Goal: Download file/media

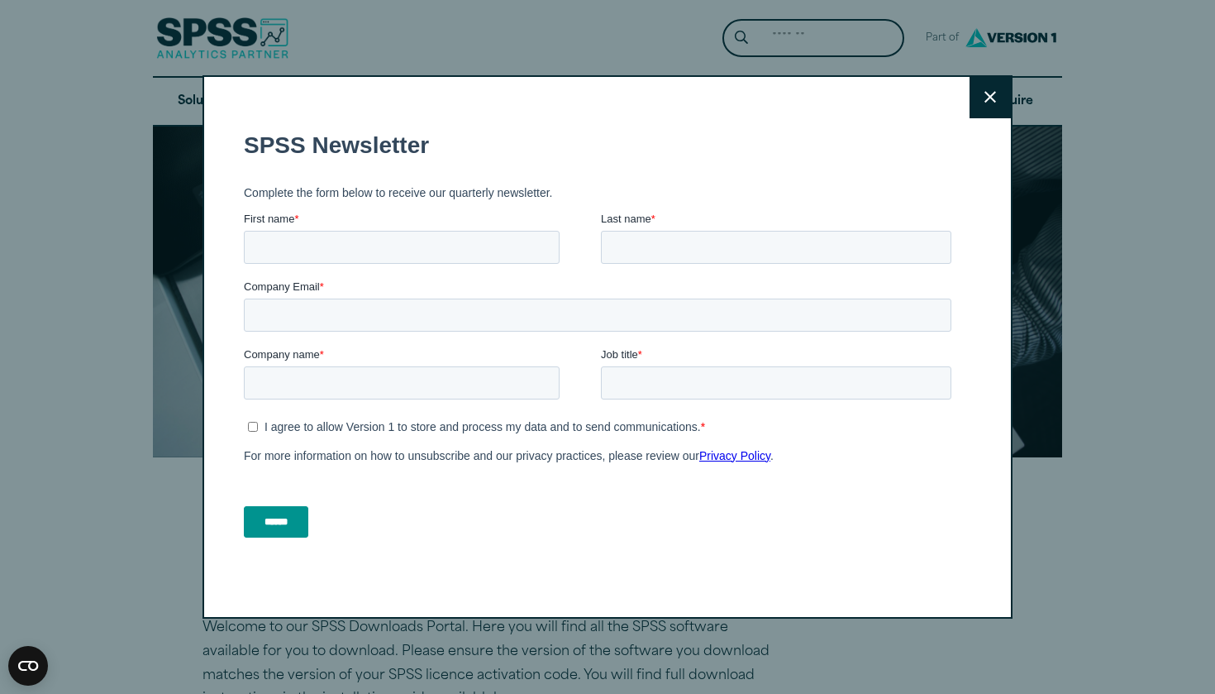
click at [986, 88] on button "Close" at bounding box center [990, 97] width 41 height 41
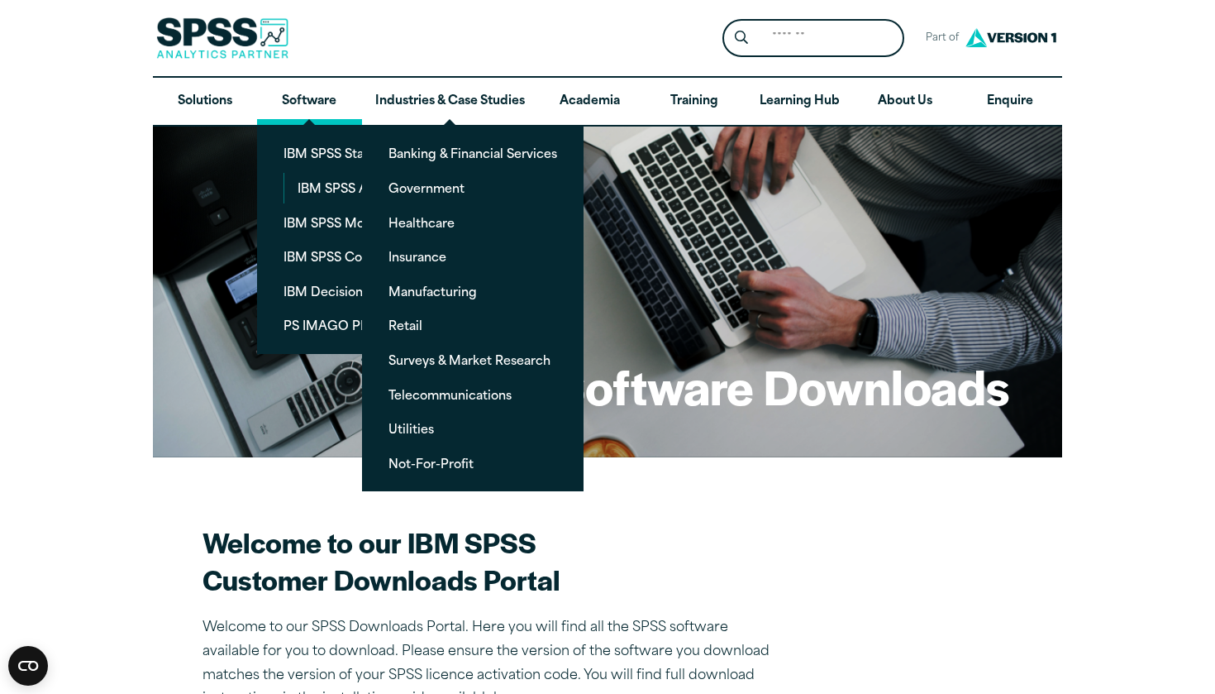
click at [323, 99] on link "Software" at bounding box center [309, 102] width 104 height 48
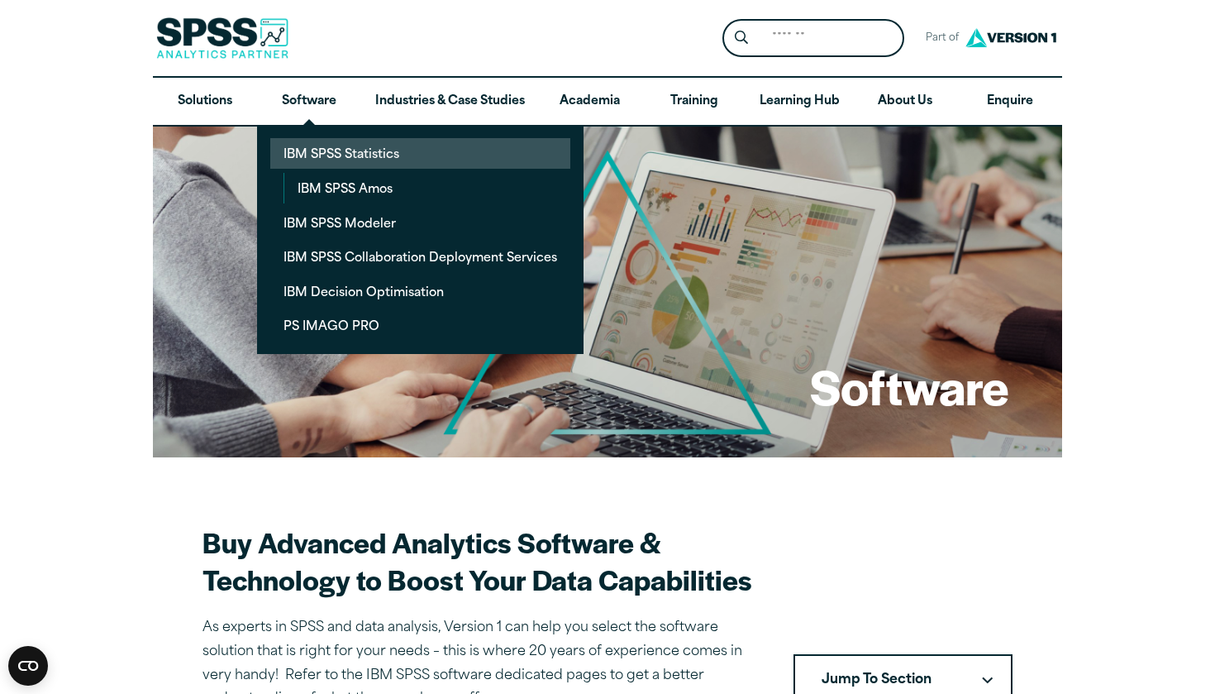
click at [365, 157] on link "IBM SPSS Statistics" at bounding box center [420, 153] width 300 height 31
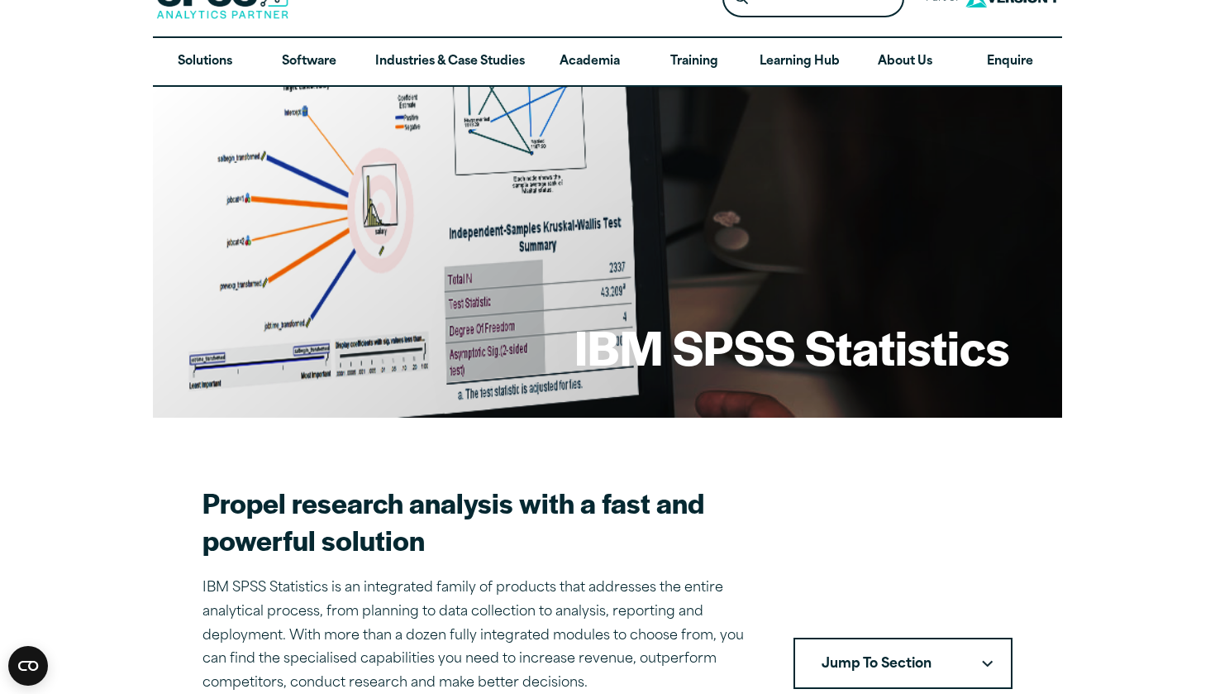
scroll to position [26, 0]
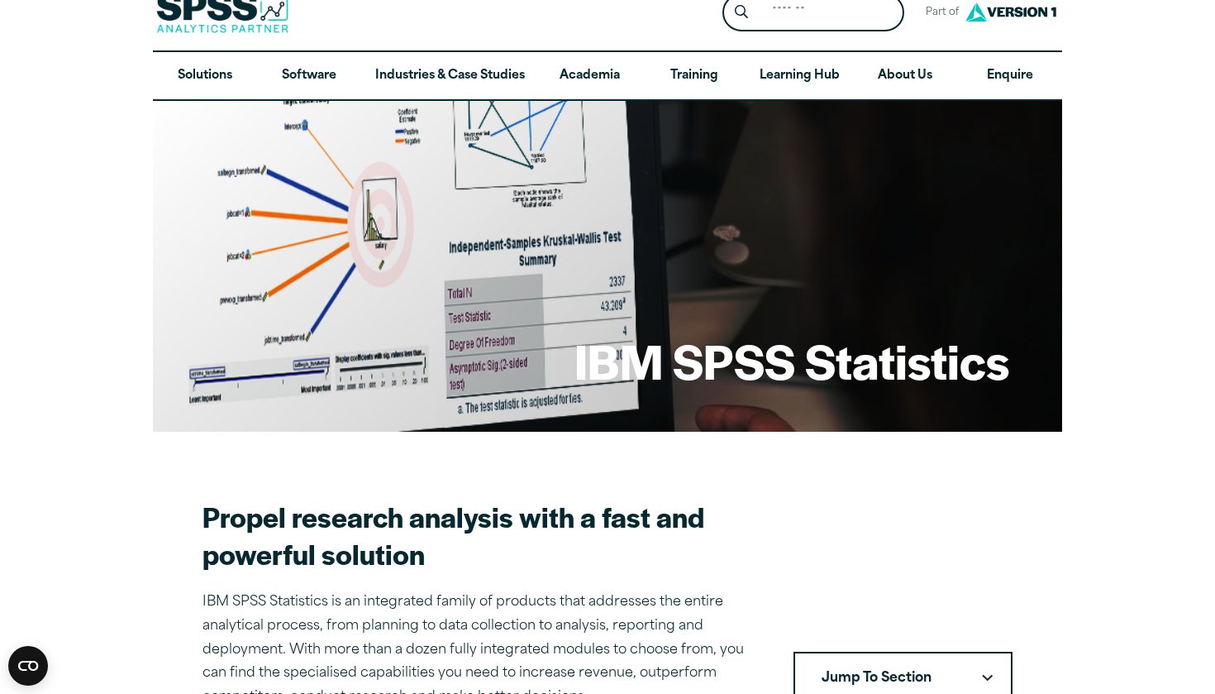
click at [968, 661] on button "Jump To Section" at bounding box center [903, 676] width 219 height 51
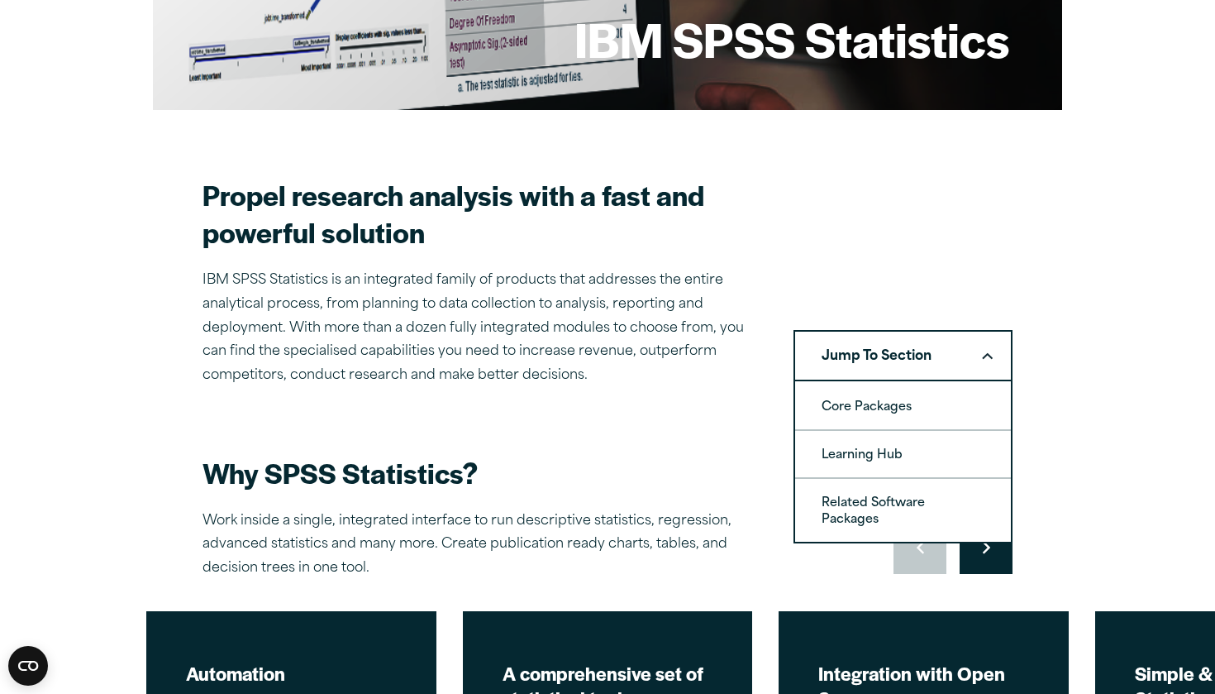
scroll to position [398, 0]
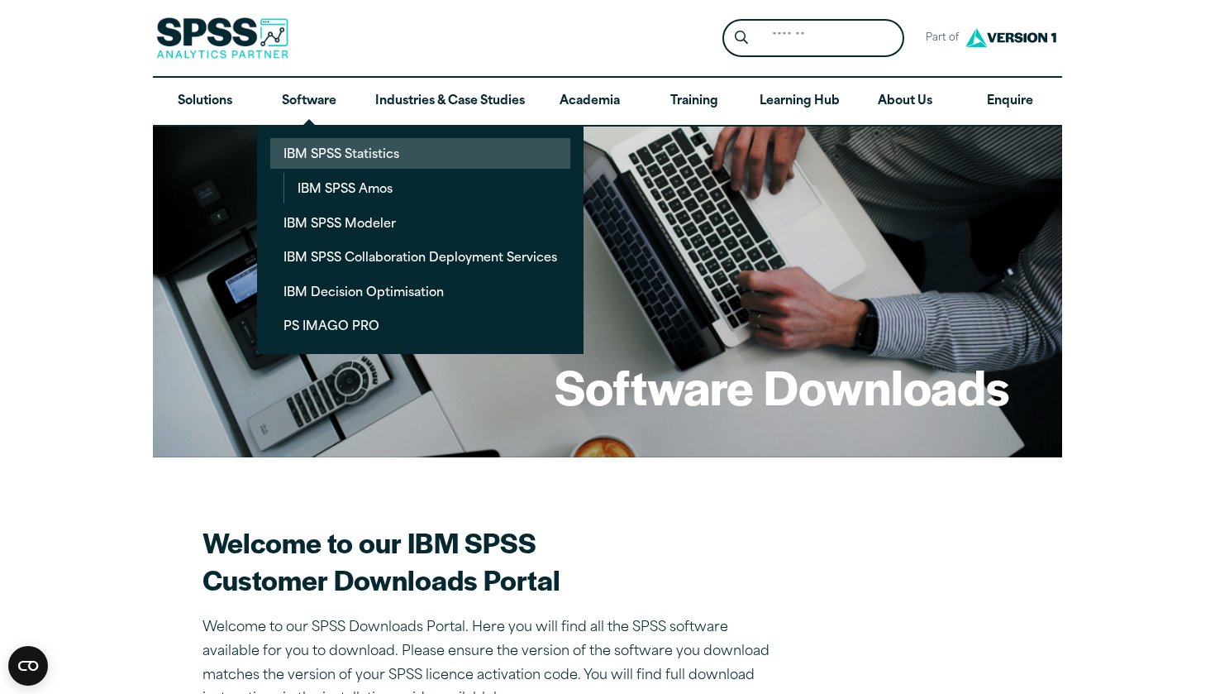
click at [351, 163] on link "IBM SPSS Statistics" at bounding box center [420, 153] width 300 height 31
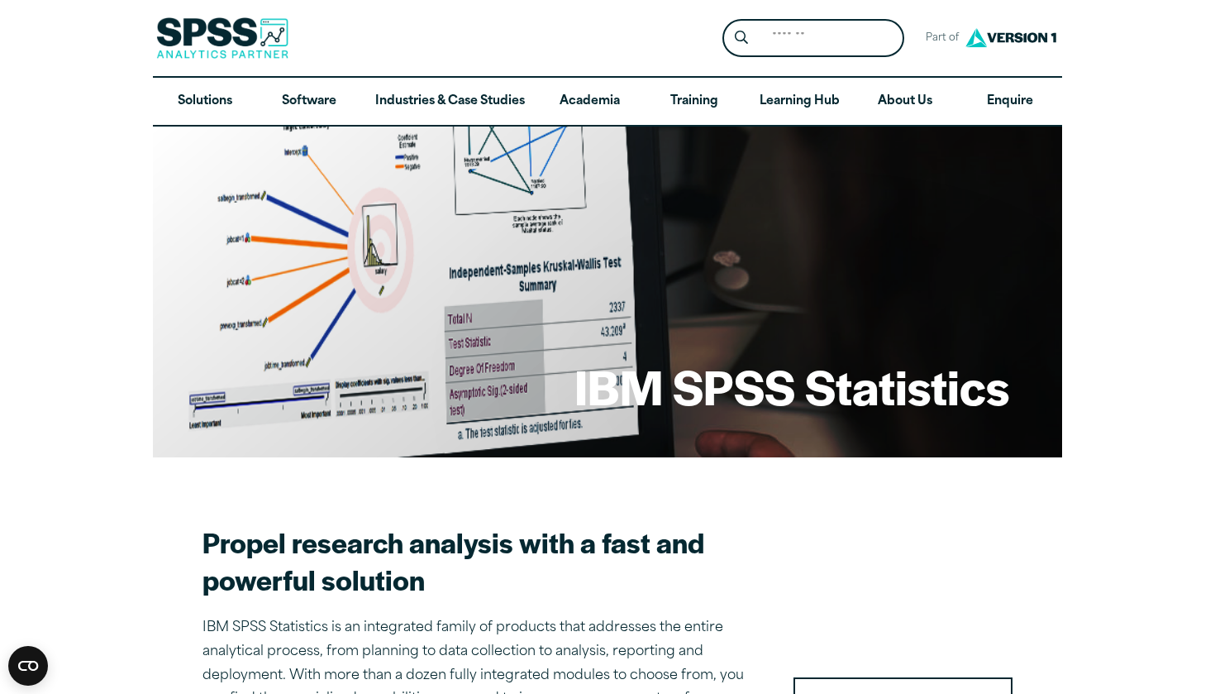
click at [856, 566] on section "Propel research analysis with a fast and powerful solution IBM SPSS Statistics …" at bounding box center [608, 629] width 810 height 212
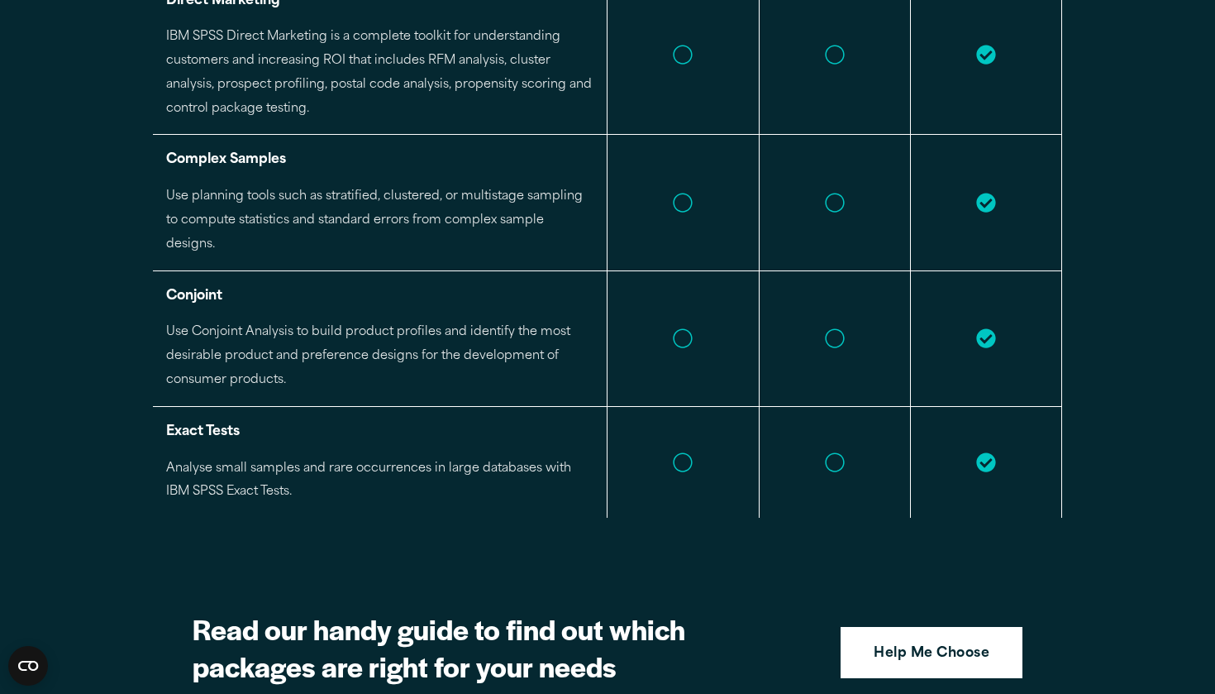
scroll to position [3757, 0]
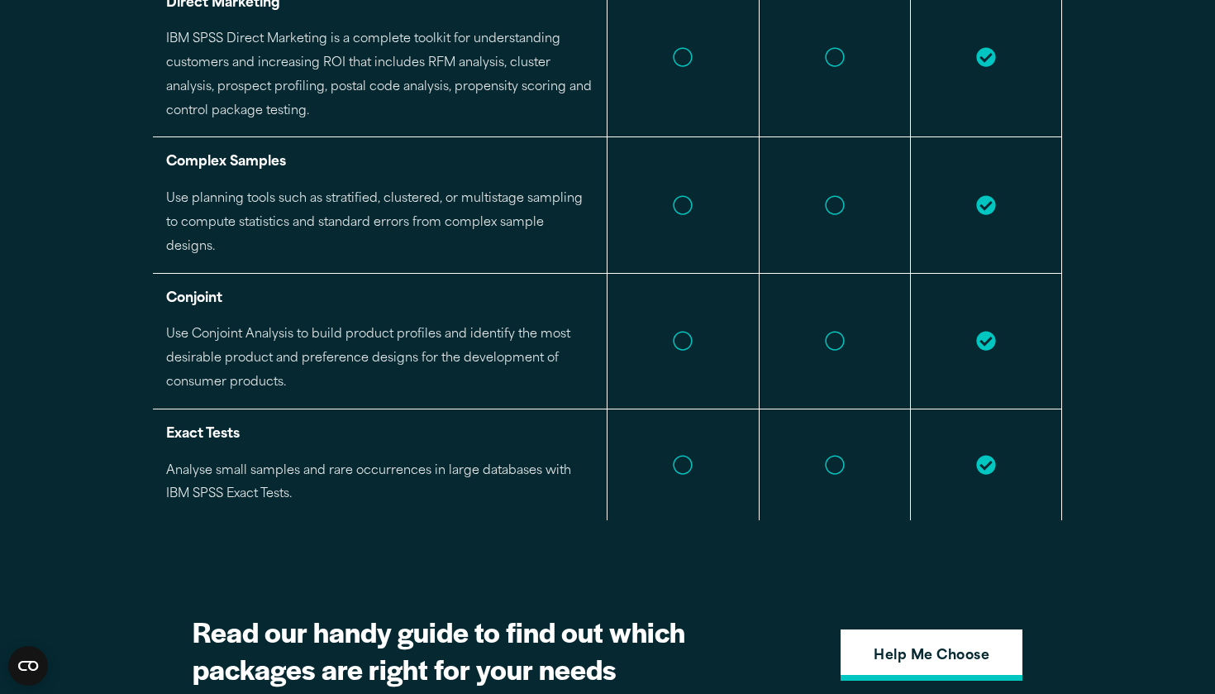
click at [937, 646] on strong "Help Me Choose" at bounding box center [932, 656] width 116 height 21
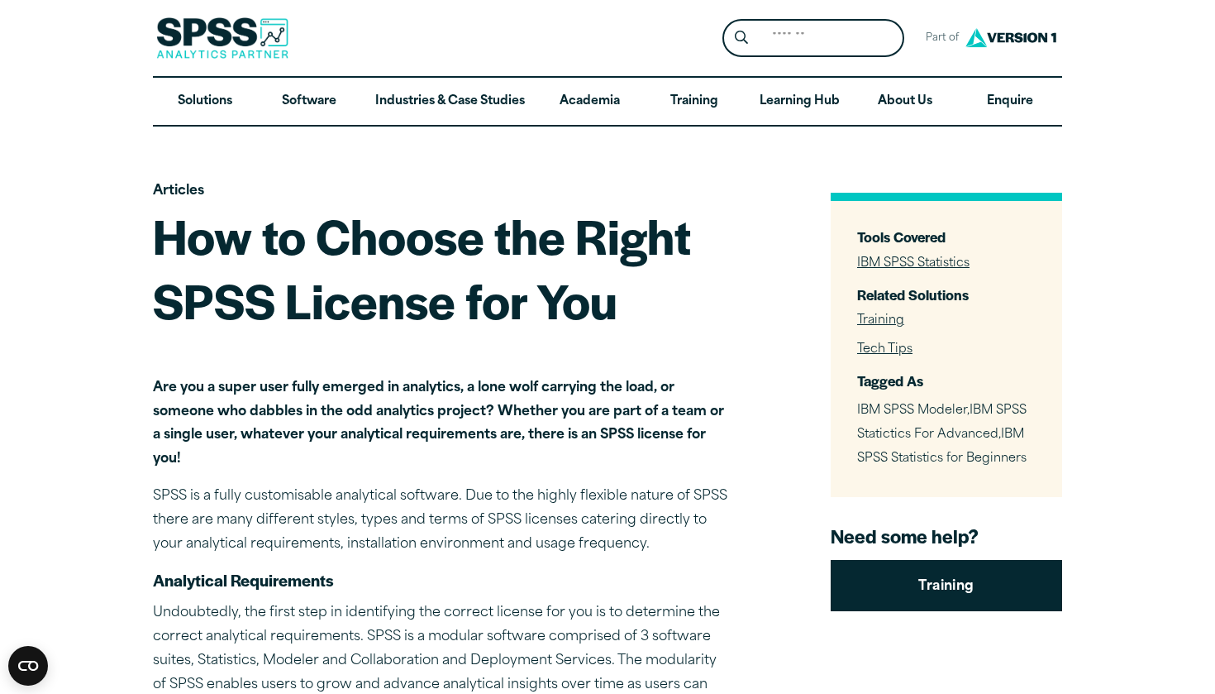
click at [947, 263] on link "IBM SPSS Statistics" at bounding box center [913, 263] width 112 height 12
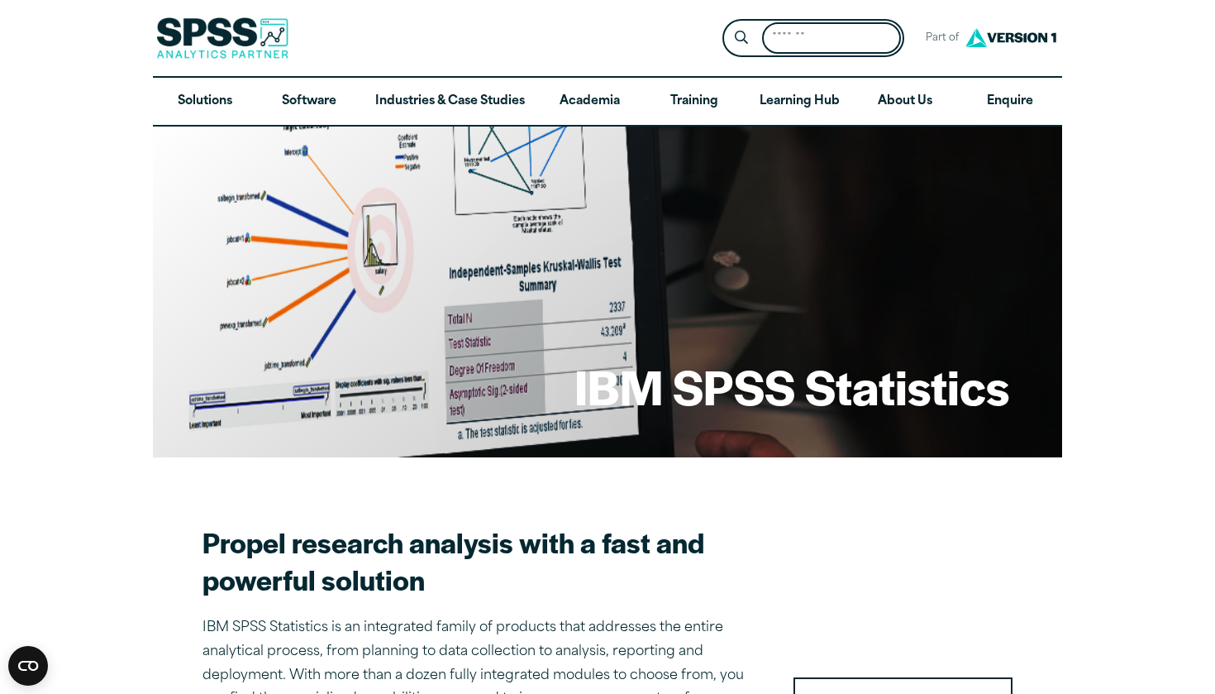
click at [817, 41] on input "Search for:" at bounding box center [831, 38] width 139 height 32
type input "********"
click at [742, 37] on button "Submit Site Search" at bounding box center [742, 38] width 31 height 31
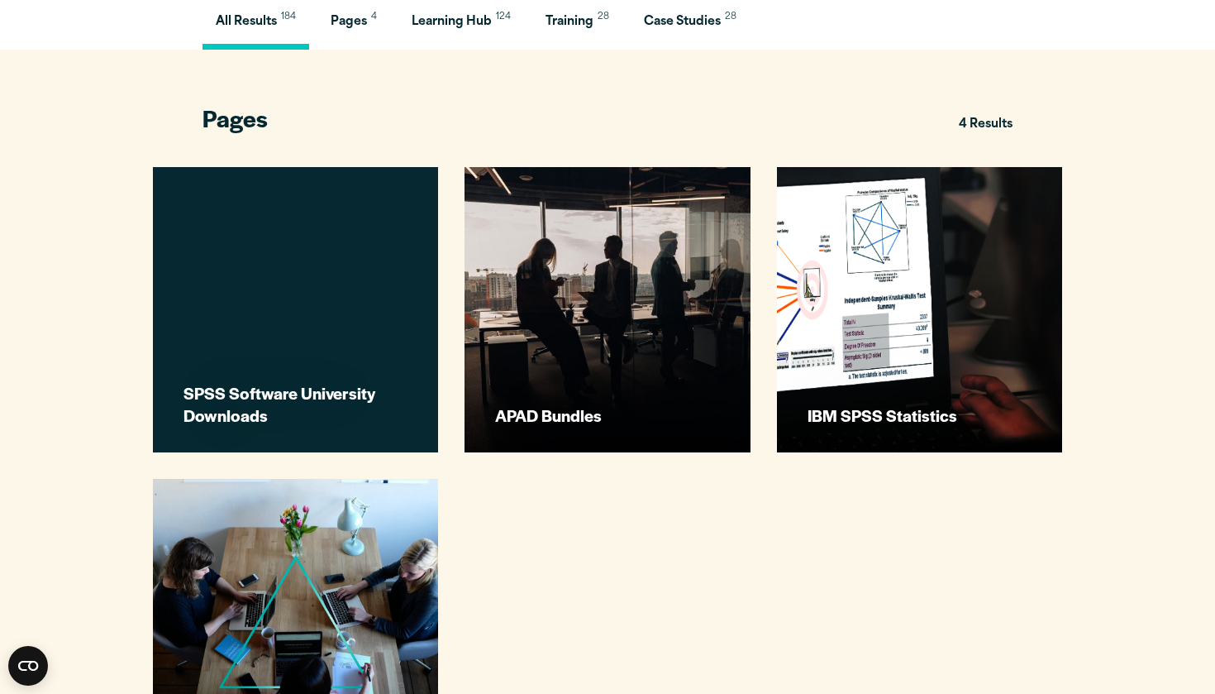
scroll to position [362, 0]
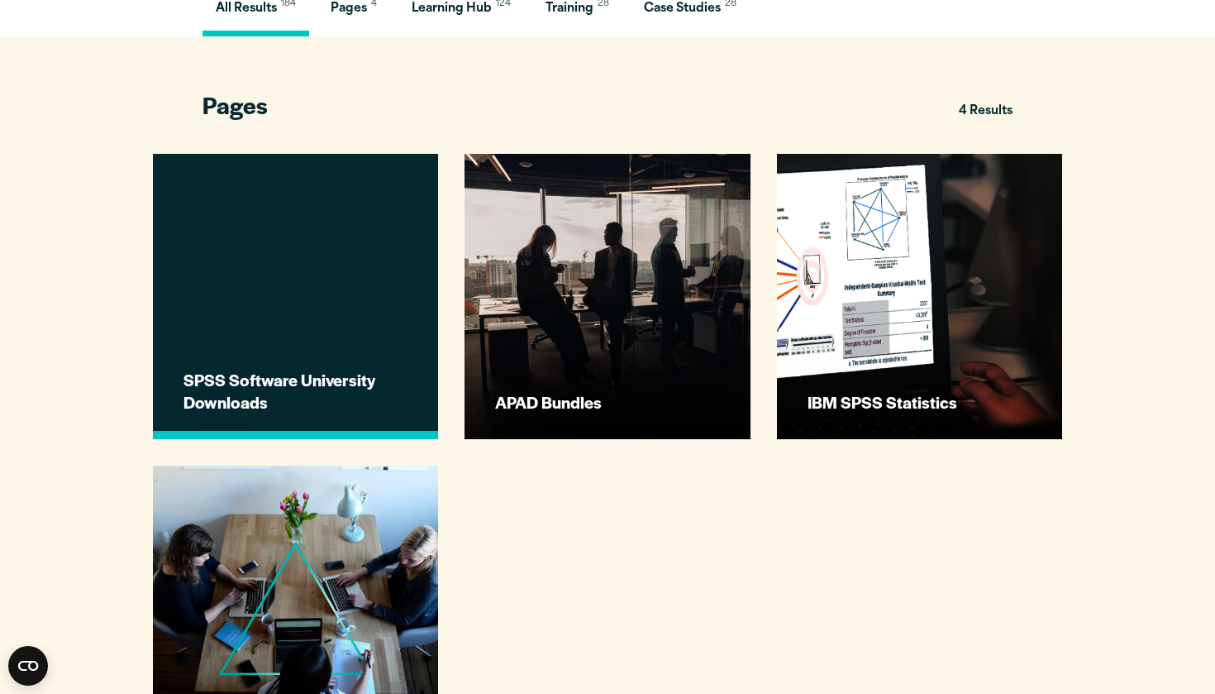
click at [334, 374] on h3 "SPSS Software University Downloads" at bounding box center [298, 391] width 228 height 44
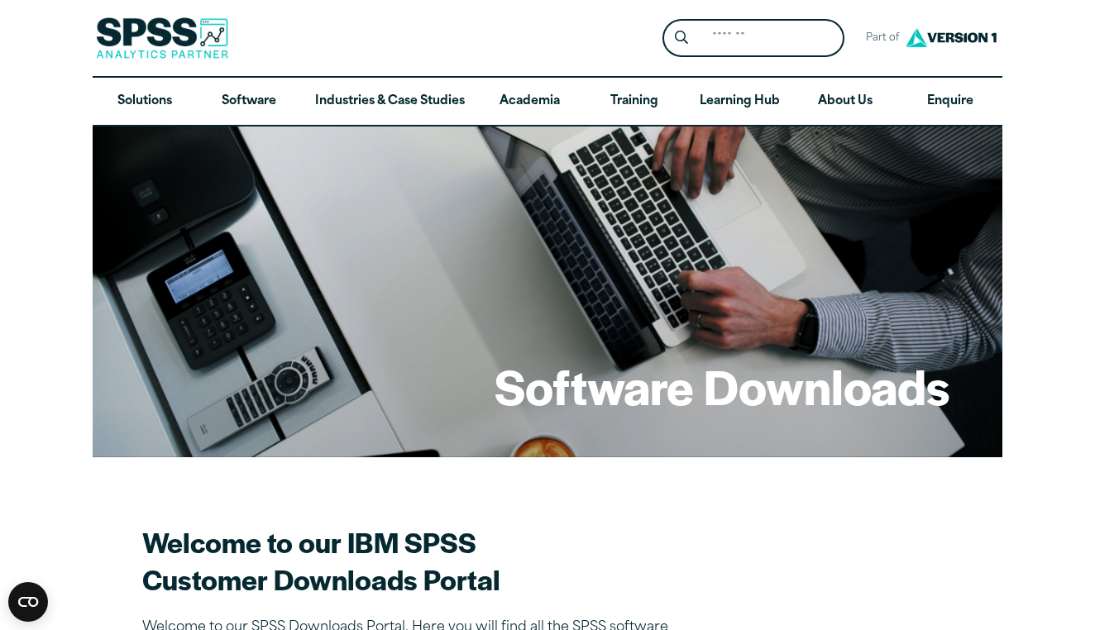
click at [883, 525] on section "Welcome to our IBM SPSS Customer Downloads Portal Welcome to our SPSS Downloads…" at bounding box center [547, 635] width 810 height 225
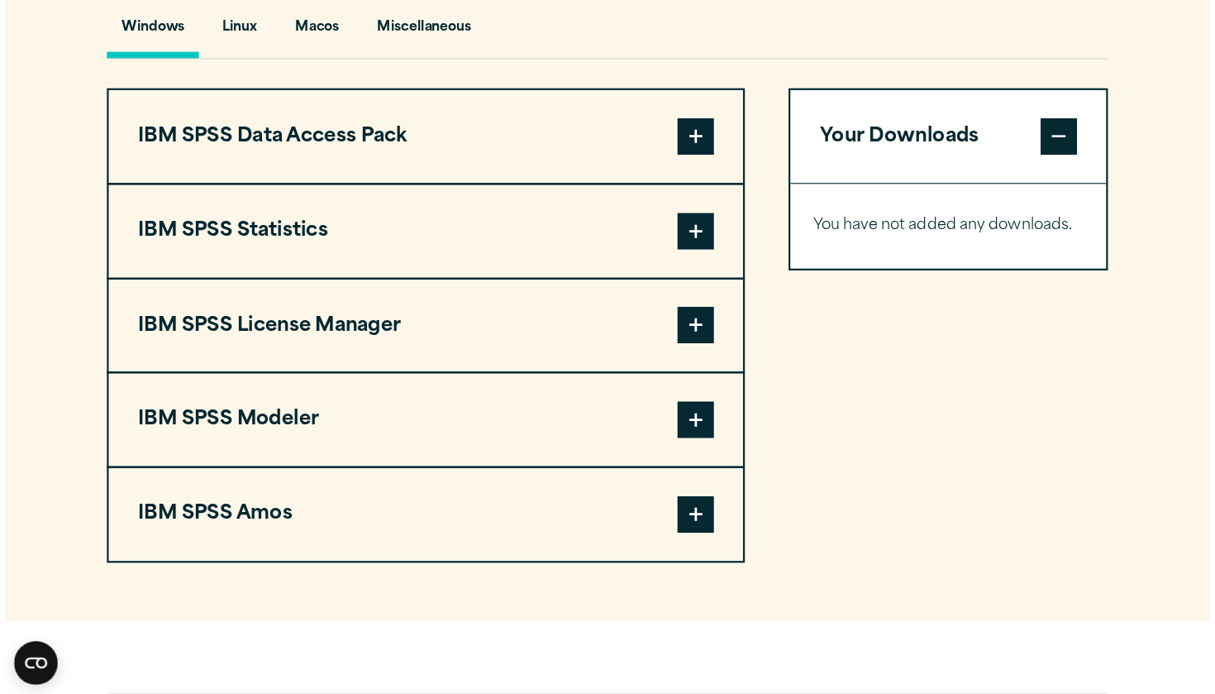
scroll to position [1271, 0]
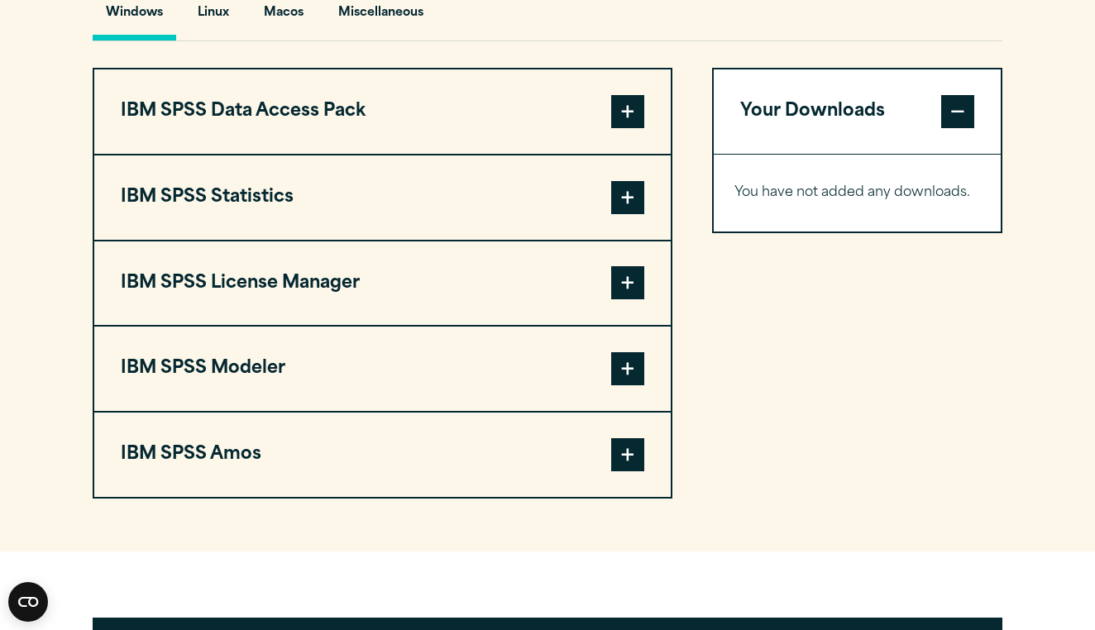
click at [623, 195] on span at bounding box center [627, 197] width 33 height 33
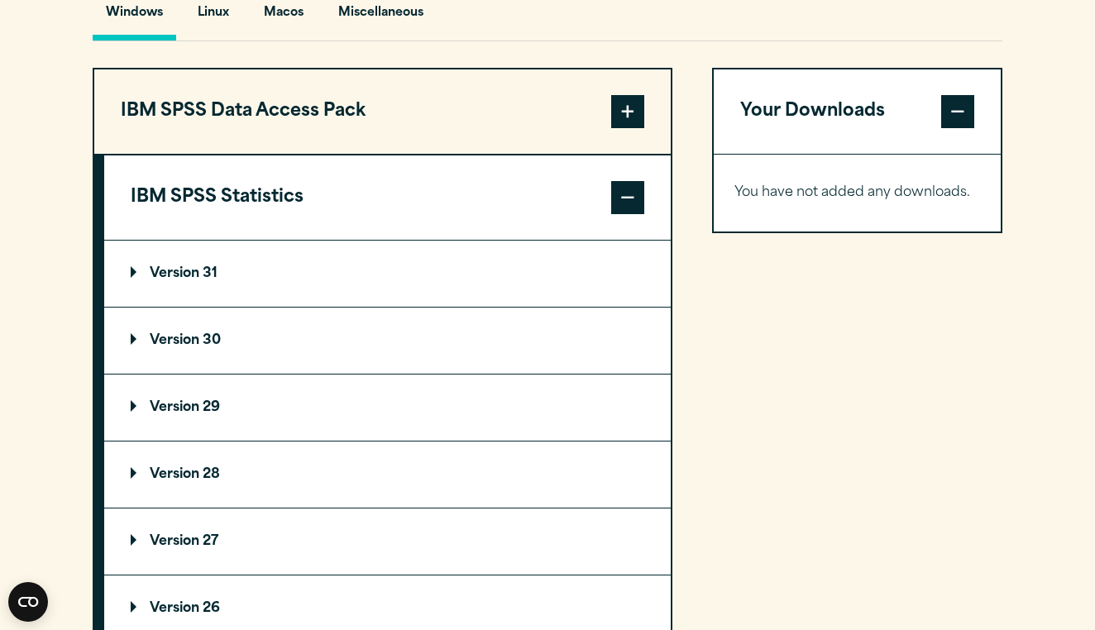
click at [198, 408] on p "Version 29" at bounding box center [175, 407] width 89 height 13
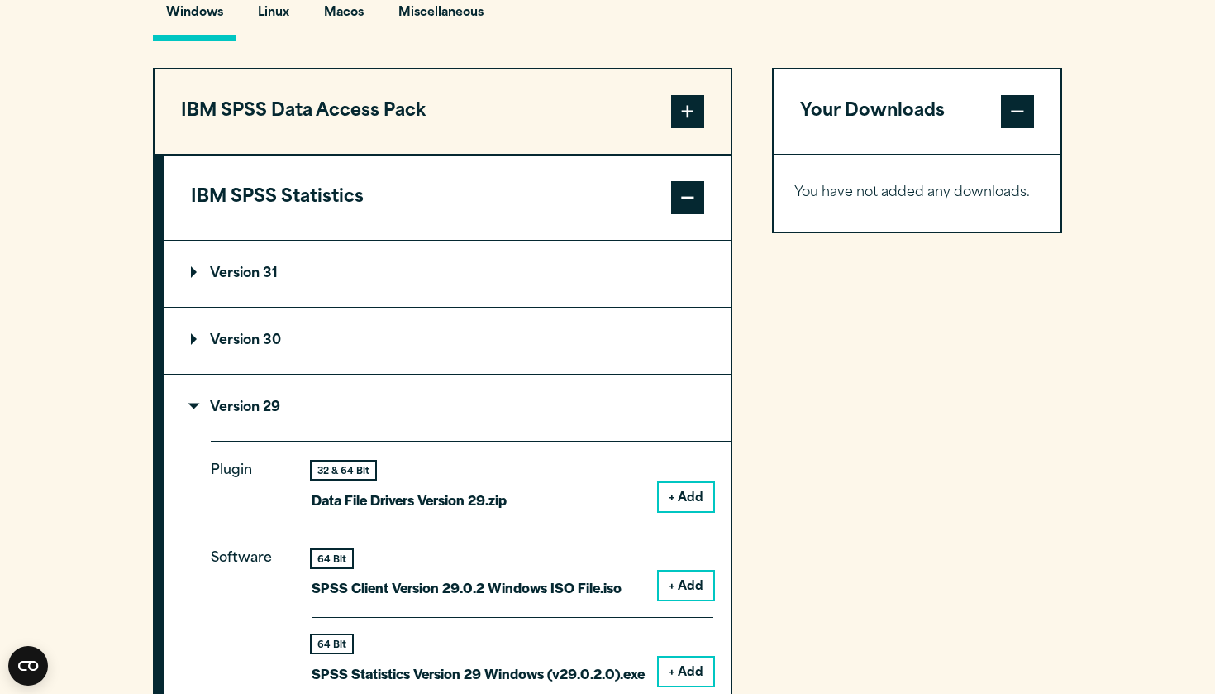
drag, startPoint x: 1214, startPoint y: 248, endPoint x: 1212, endPoint y: 265, distance: 16.7
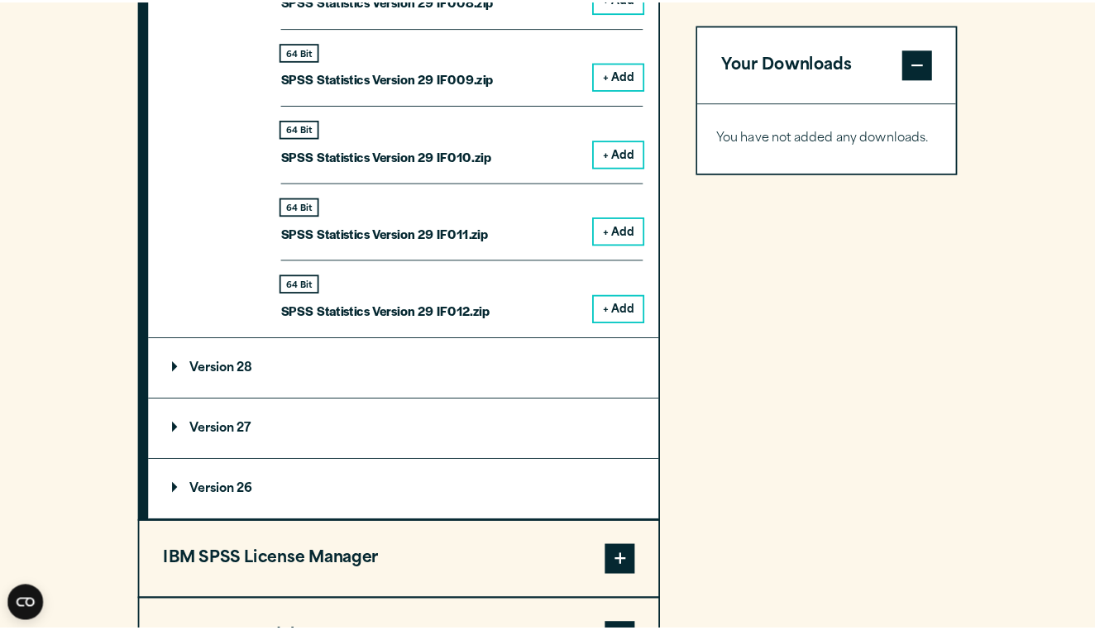
scroll to position [2591, 0]
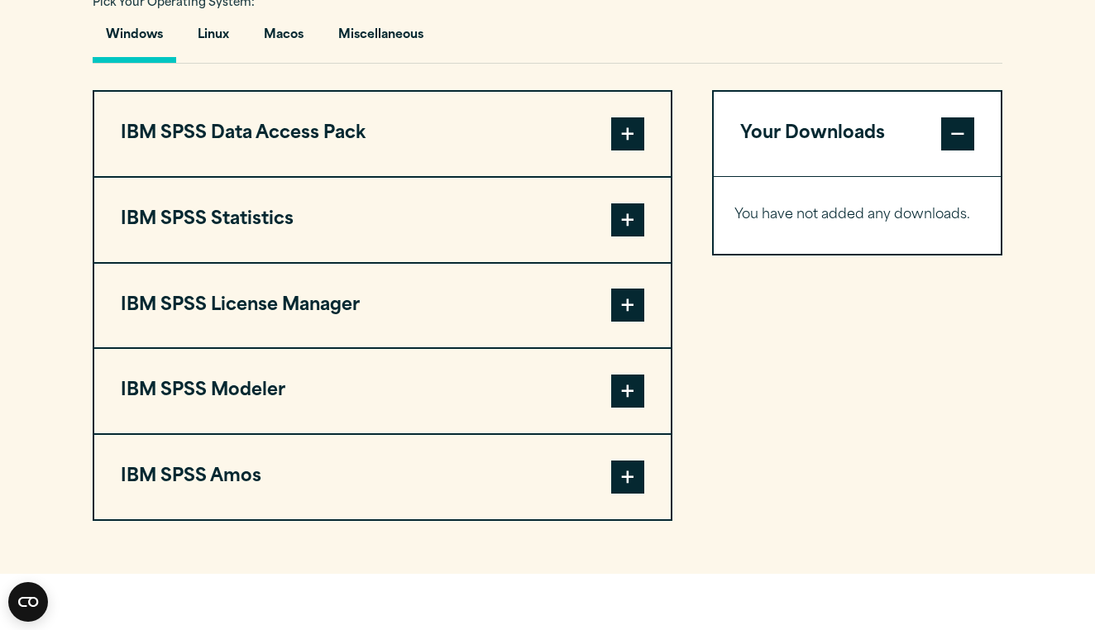
scroll to position [1250, 0]
click at [538, 148] on button "IBM SPSS Data Access Pack" at bounding box center [382, 133] width 576 height 84
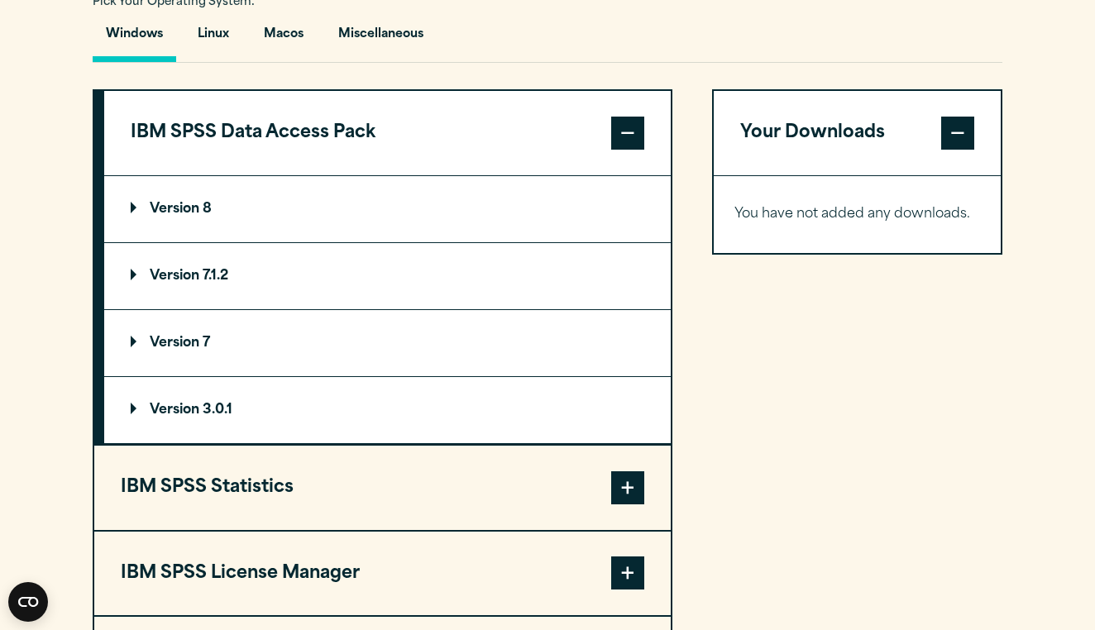
click at [491, 506] on button "IBM SPSS Statistics" at bounding box center [382, 488] width 576 height 84
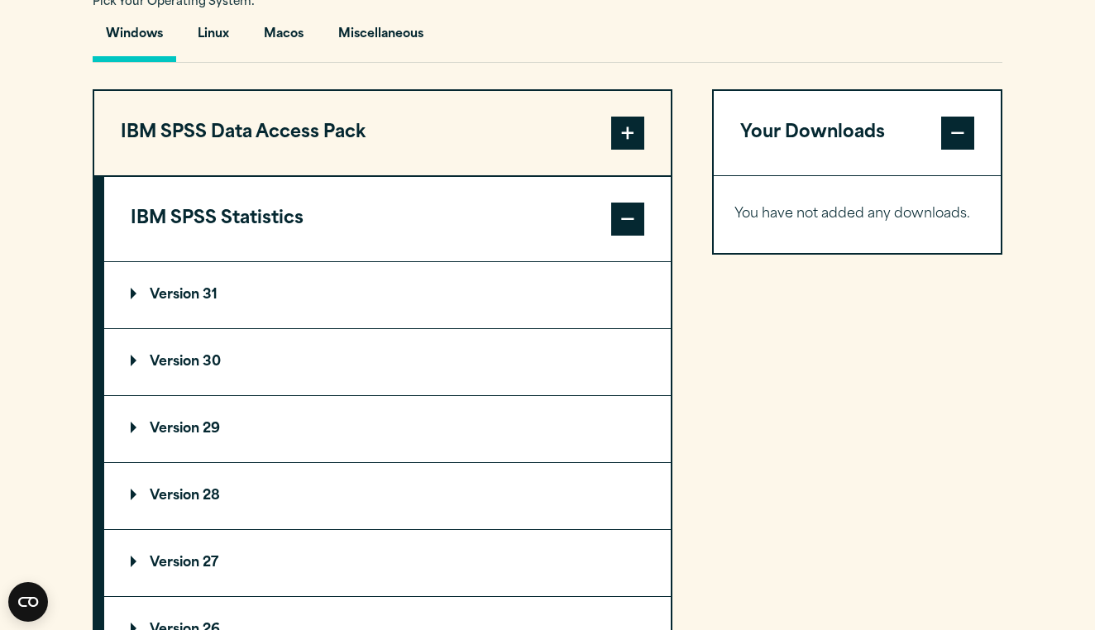
click at [637, 221] on span at bounding box center [627, 219] width 33 height 33
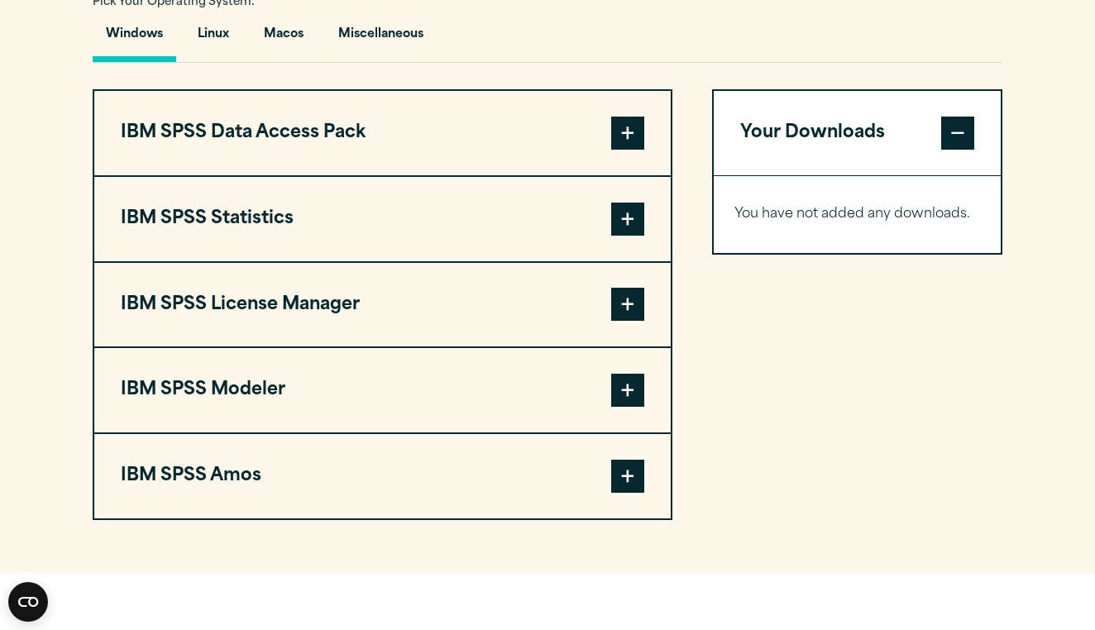
click at [637, 221] on span at bounding box center [627, 219] width 33 height 33
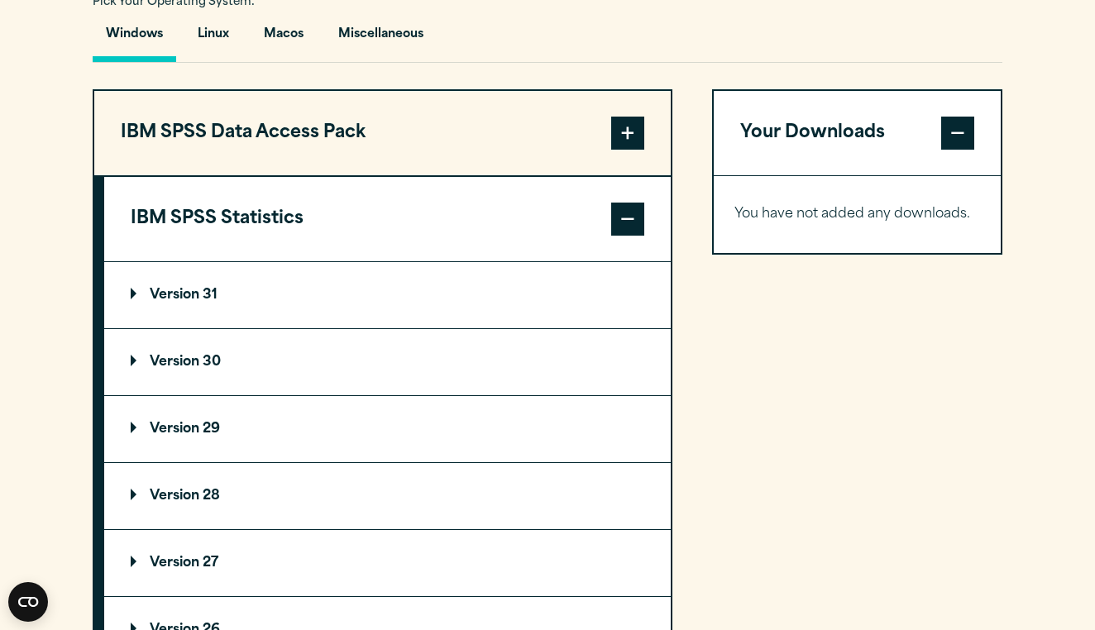
click at [953, 133] on span at bounding box center [957, 133] width 33 height 33
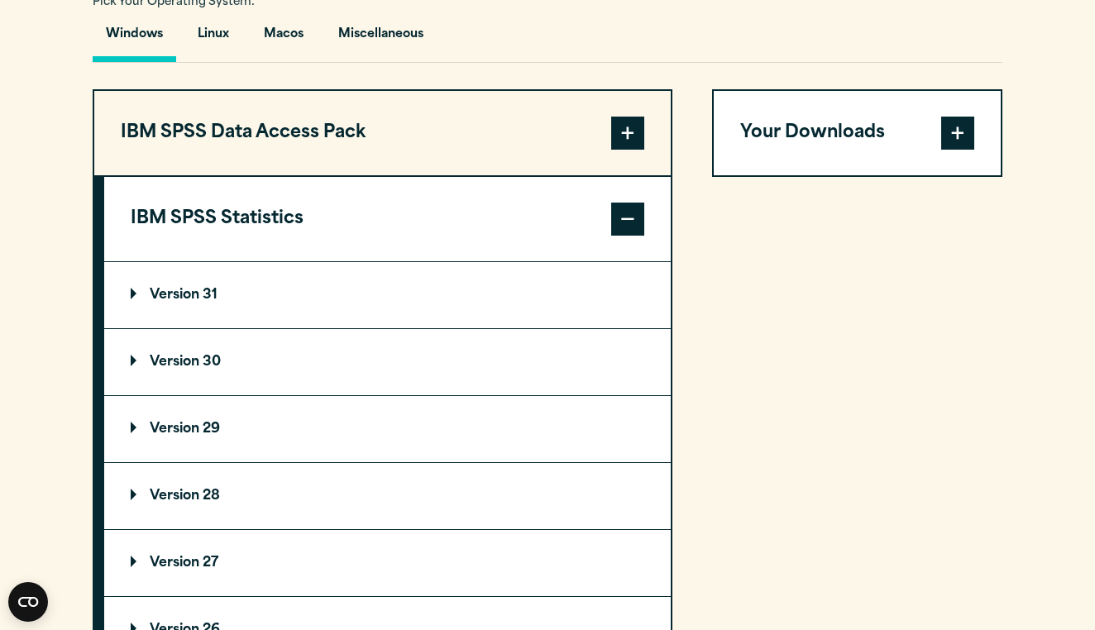
click at [969, 141] on span at bounding box center [957, 133] width 33 height 33
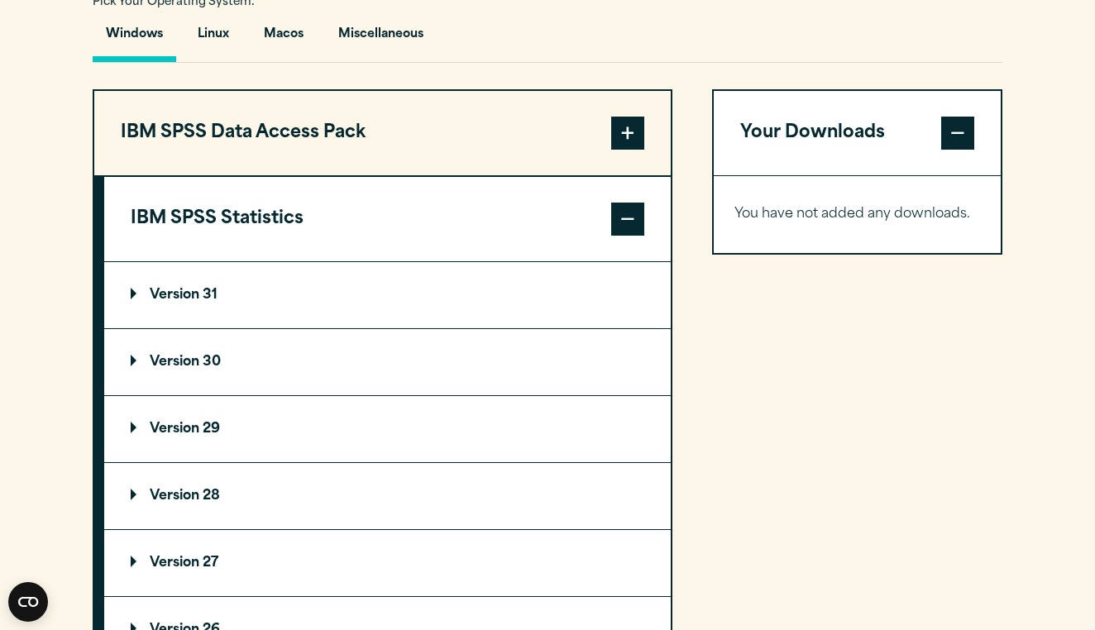
click at [177, 436] on p "Version 29" at bounding box center [175, 428] width 89 height 13
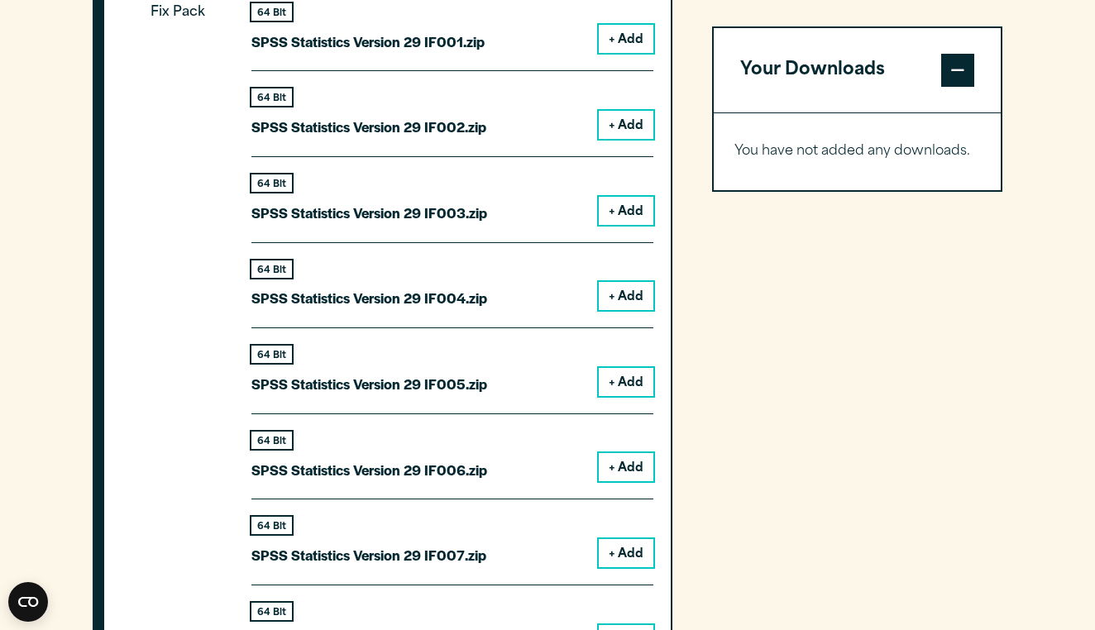
scroll to position [1994, 0]
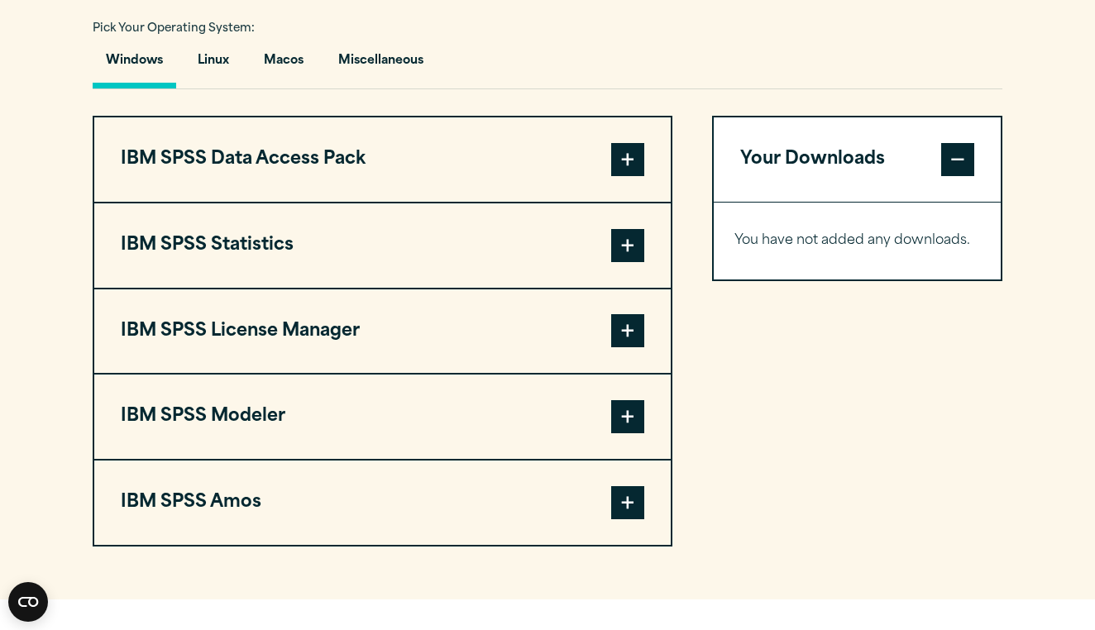
scroll to position [1257, 0]
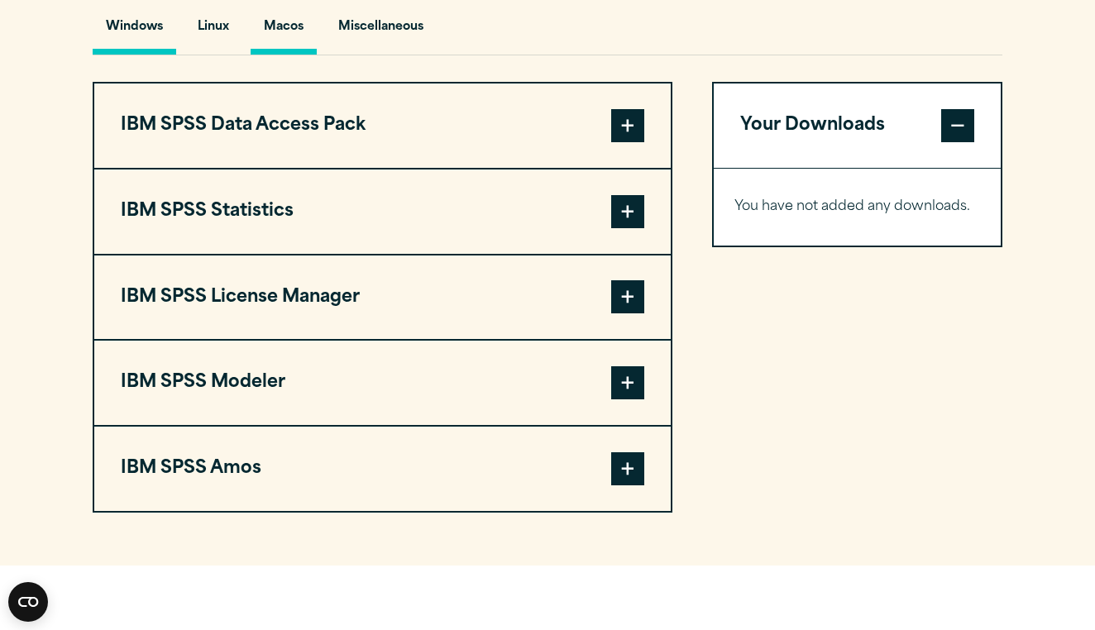
click at [284, 22] on button "Macos" at bounding box center [283, 30] width 66 height 47
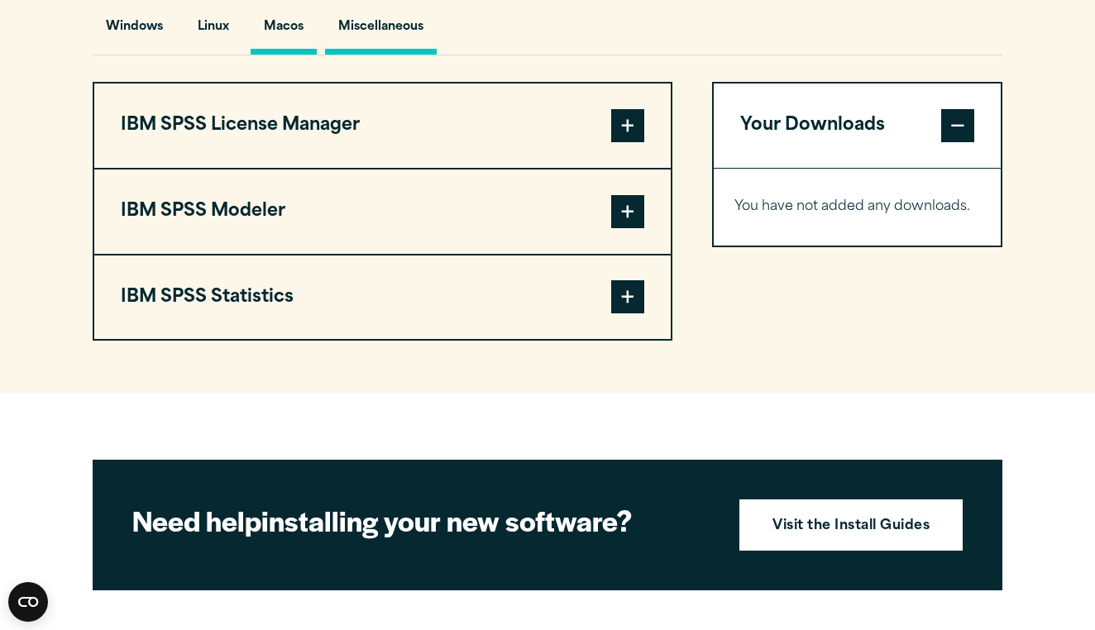
click at [361, 36] on button "Miscellaneous" at bounding box center [381, 30] width 112 height 47
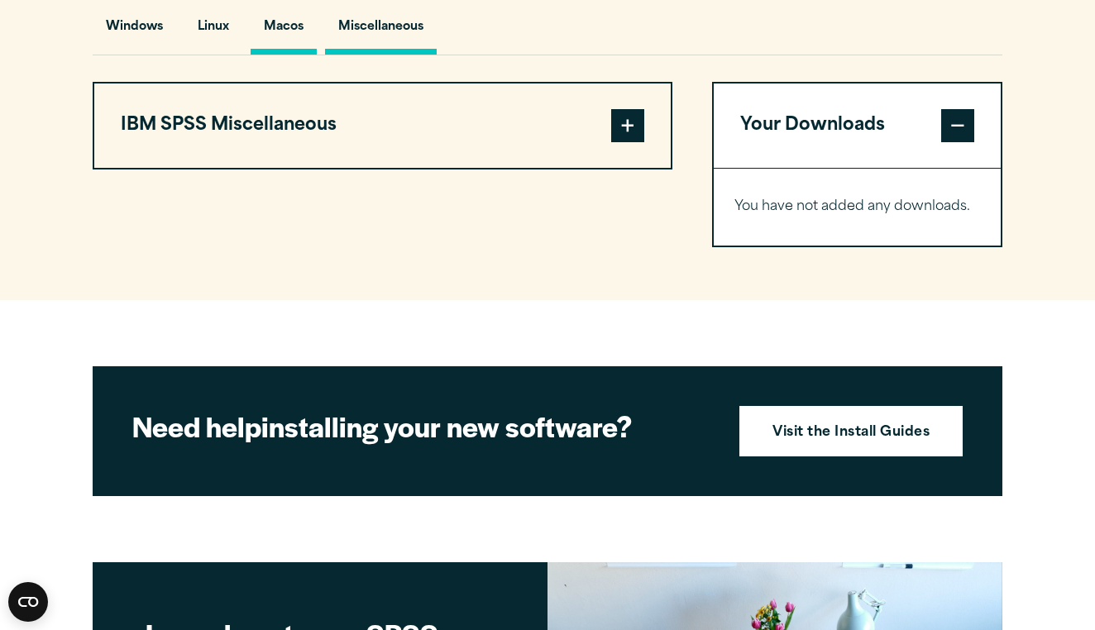
click at [265, 21] on button "Macos" at bounding box center [283, 30] width 66 height 47
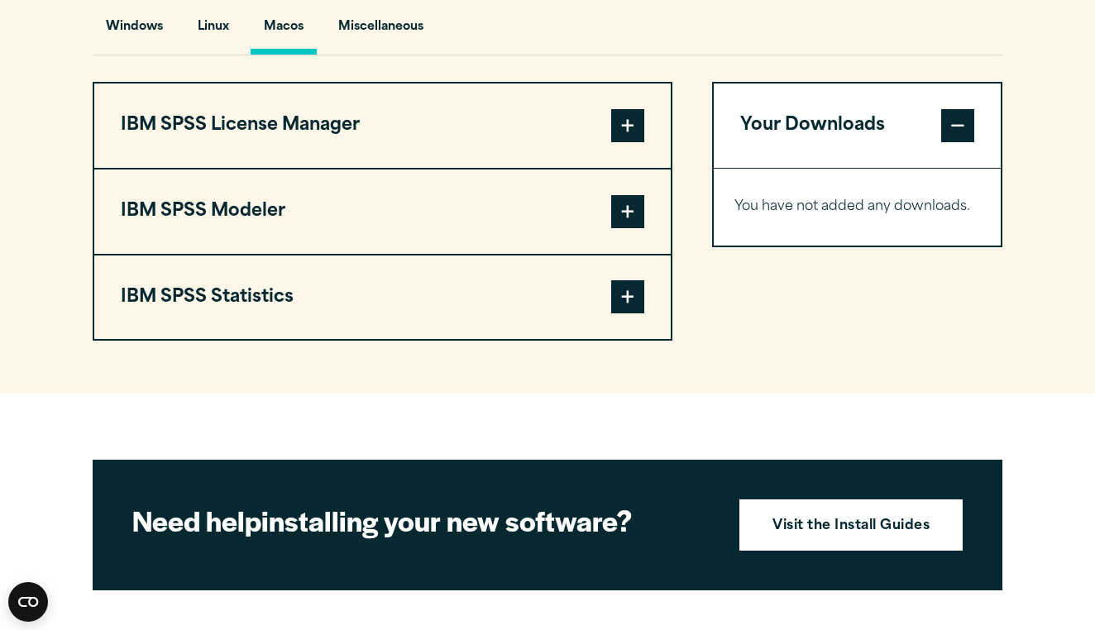
click at [338, 278] on button "IBM SPSS Statistics" at bounding box center [382, 297] width 576 height 84
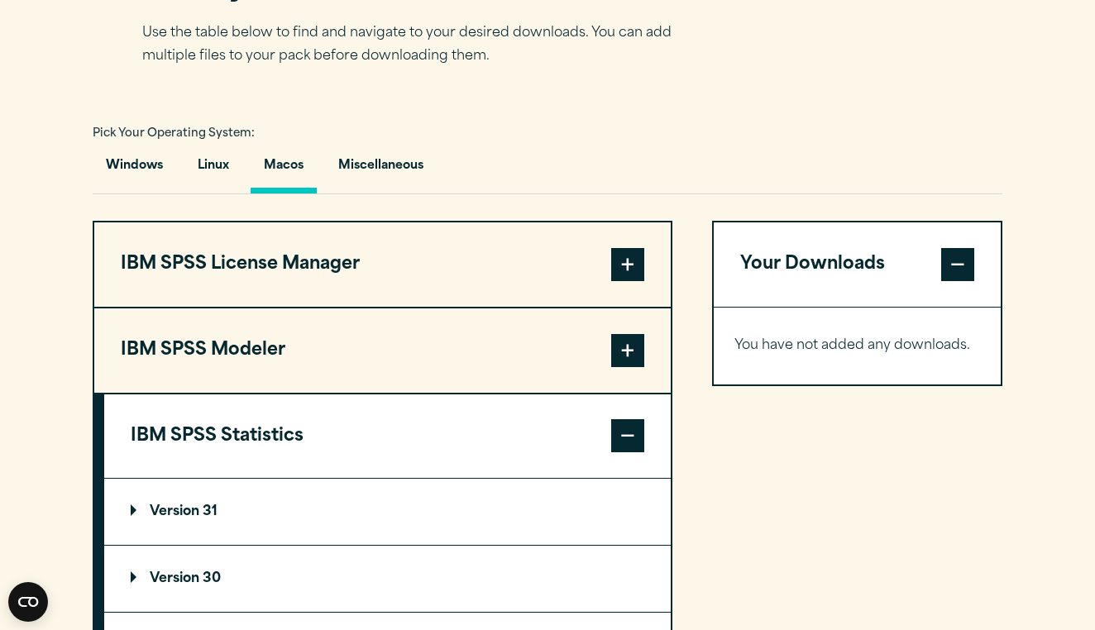
scroll to position [1109, 0]
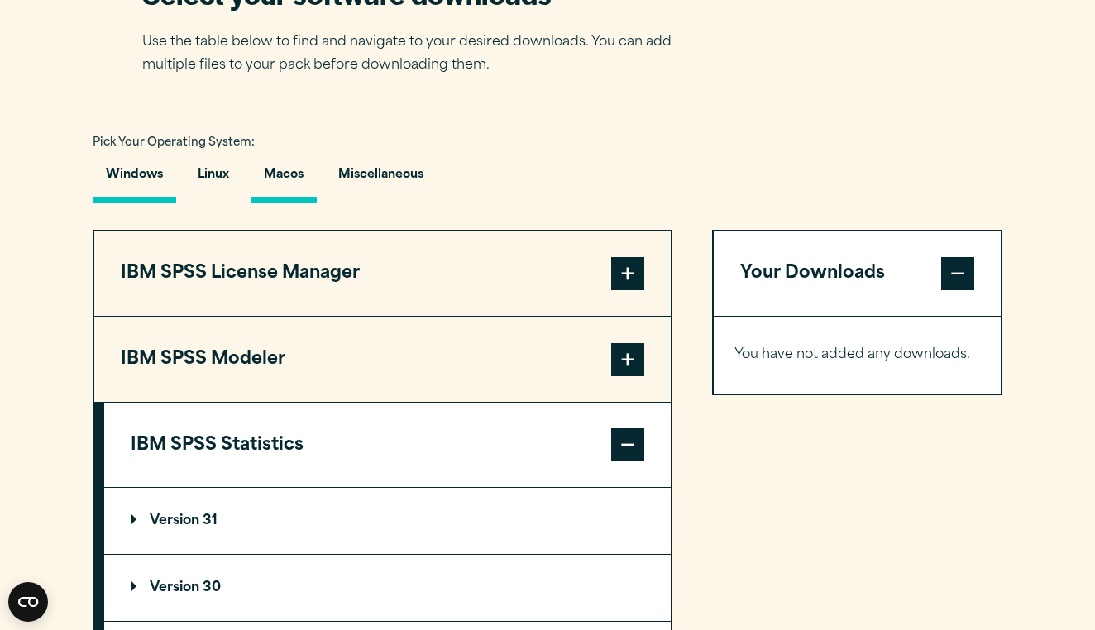
click at [160, 175] on button "Windows" at bounding box center [134, 178] width 83 height 47
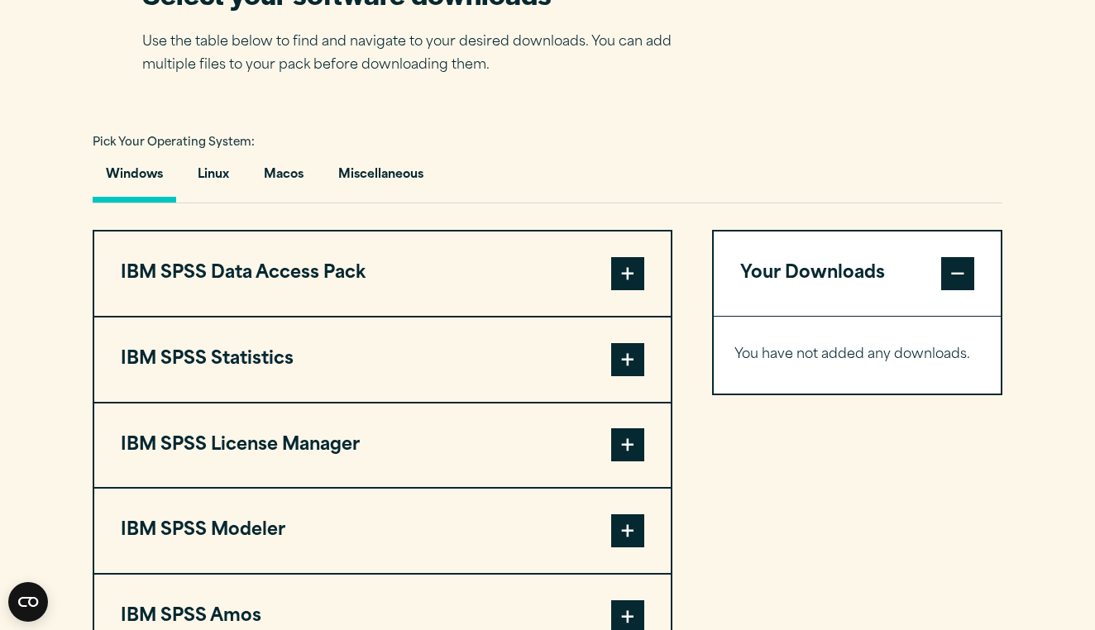
click at [346, 356] on button "IBM SPSS Statistics" at bounding box center [382, 359] width 576 height 84
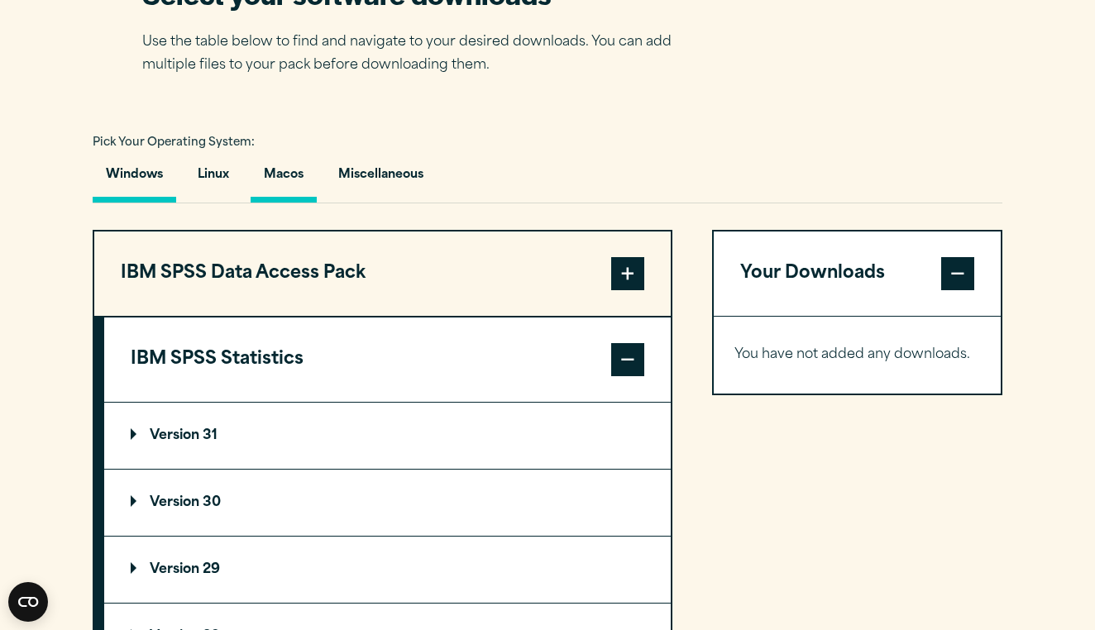
click at [306, 174] on button "Macos" at bounding box center [283, 178] width 66 height 47
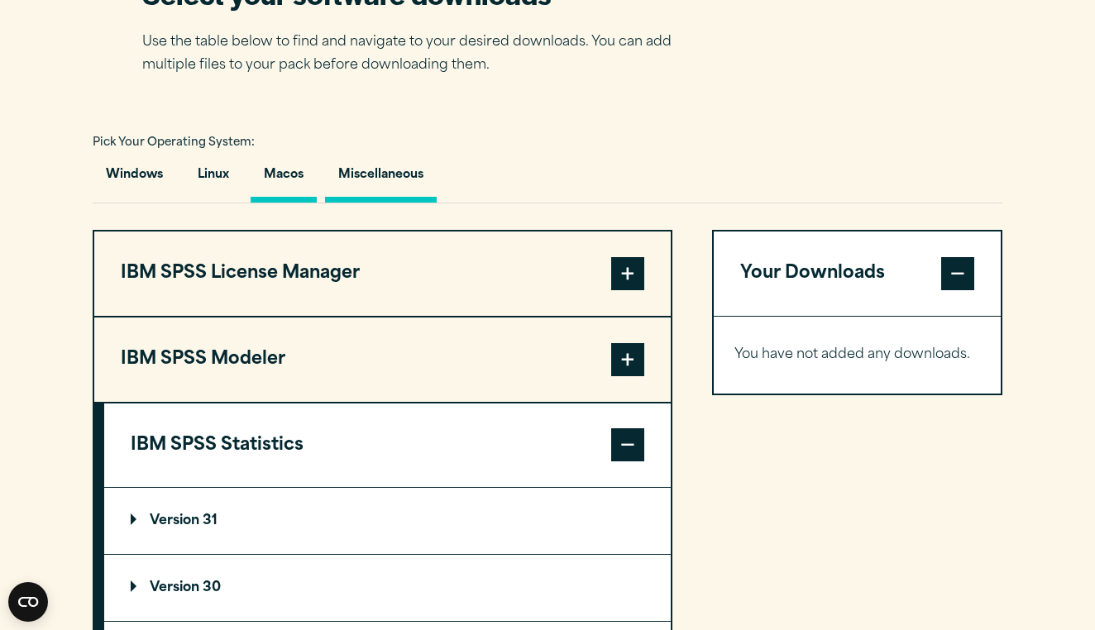
click at [371, 175] on button "Miscellaneous" at bounding box center [381, 178] width 112 height 47
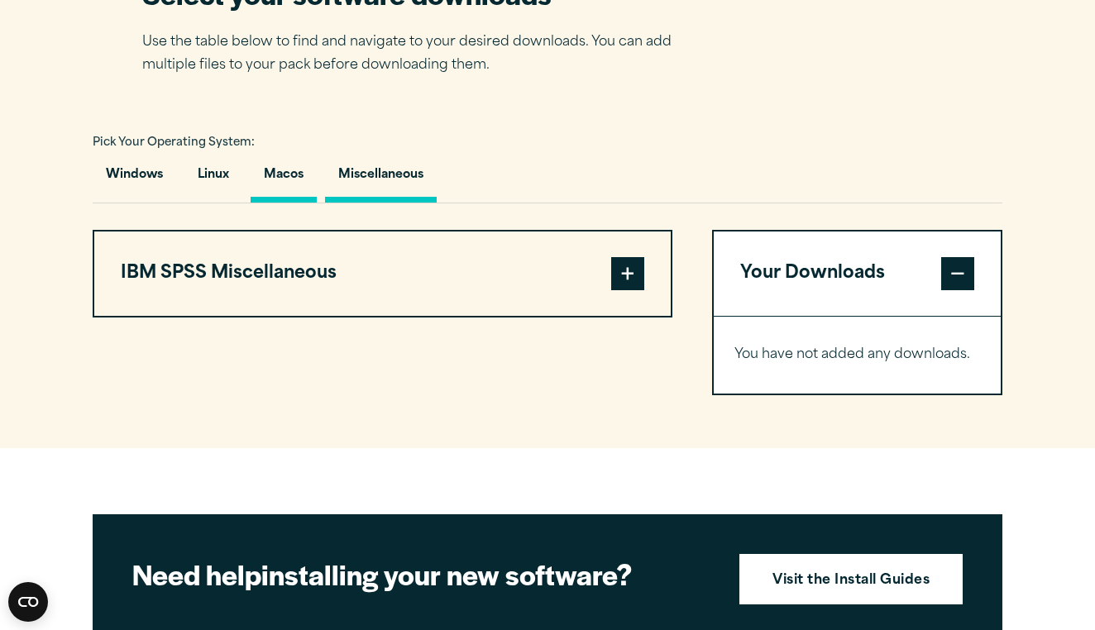
click at [293, 173] on button "Macos" at bounding box center [283, 178] width 66 height 47
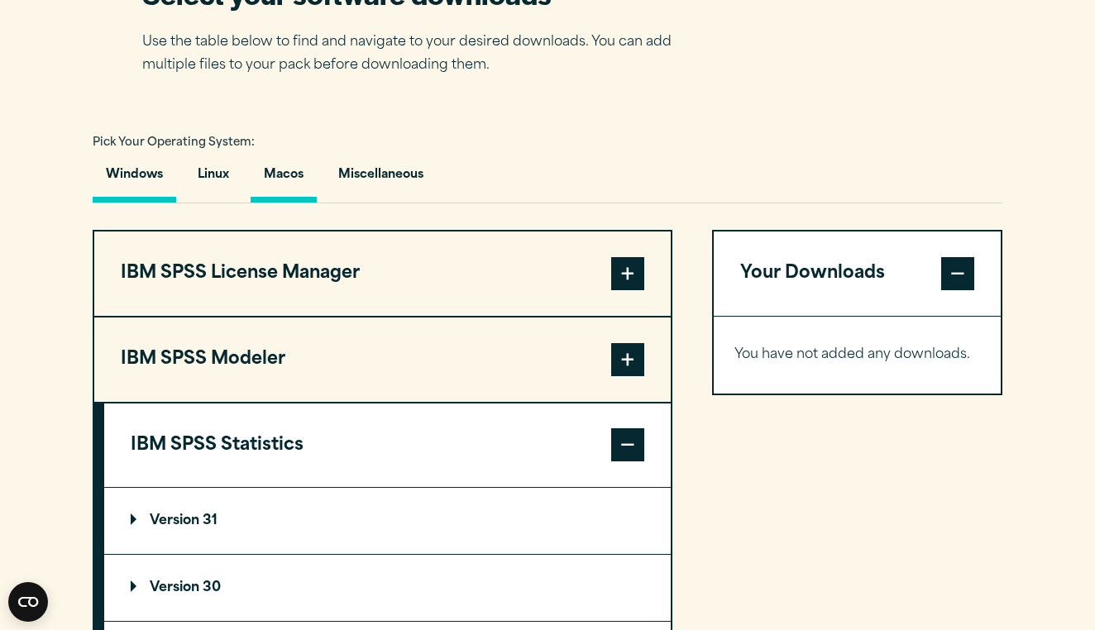
click at [135, 174] on button "Windows" at bounding box center [134, 178] width 83 height 47
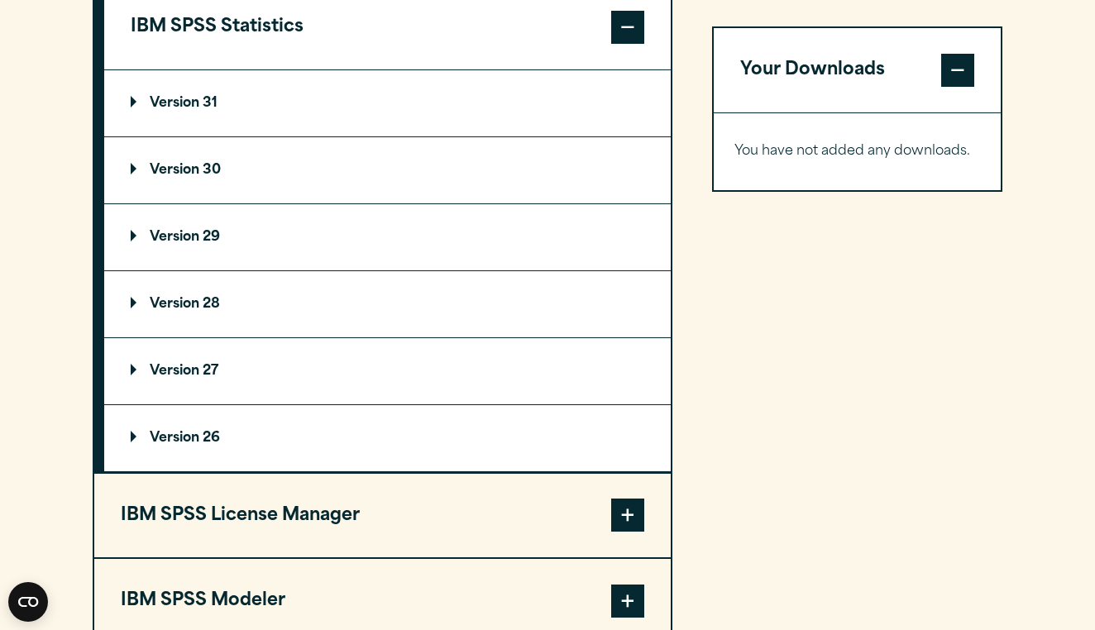
scroll to position [1439, 0]
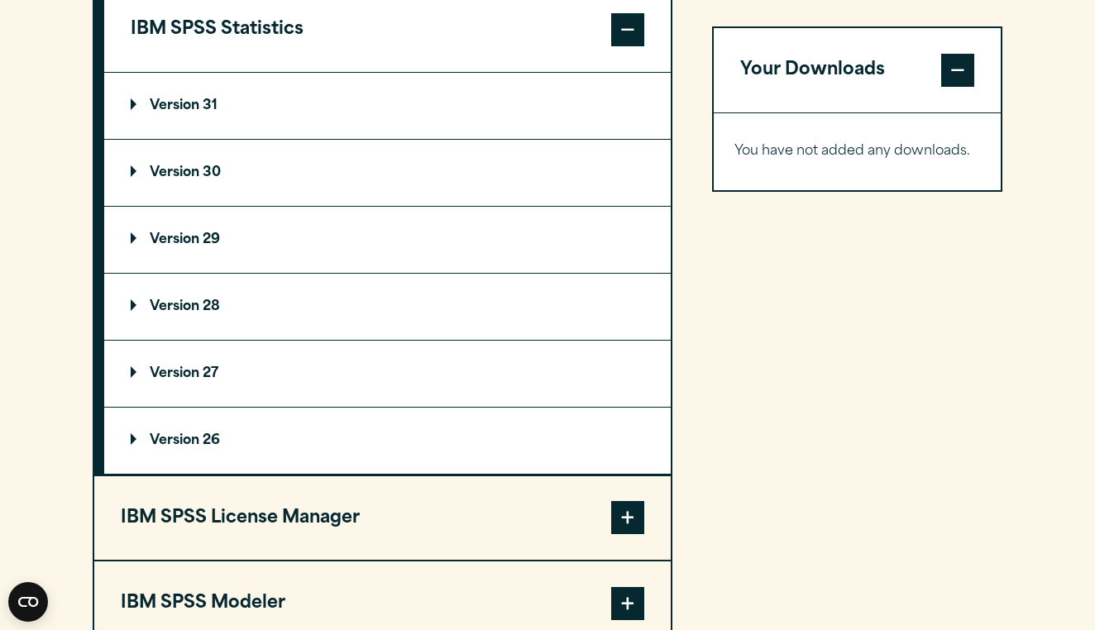
click at [174, 246] on p "Version 29" at bounding box center [175, 239] width 89 height 13
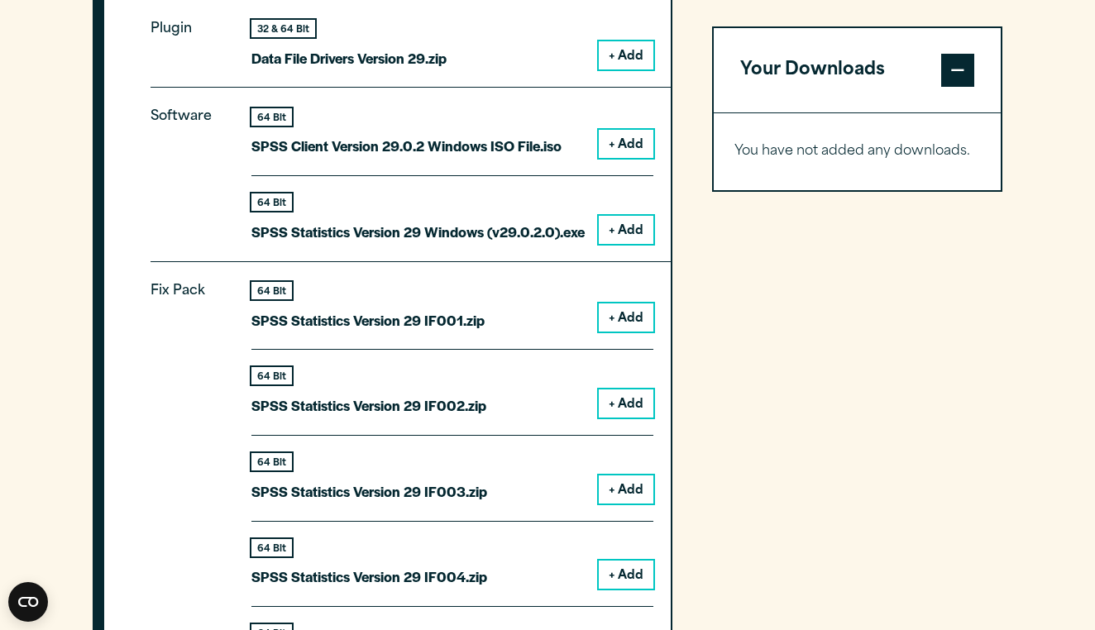
scroll to position [1722, 0]
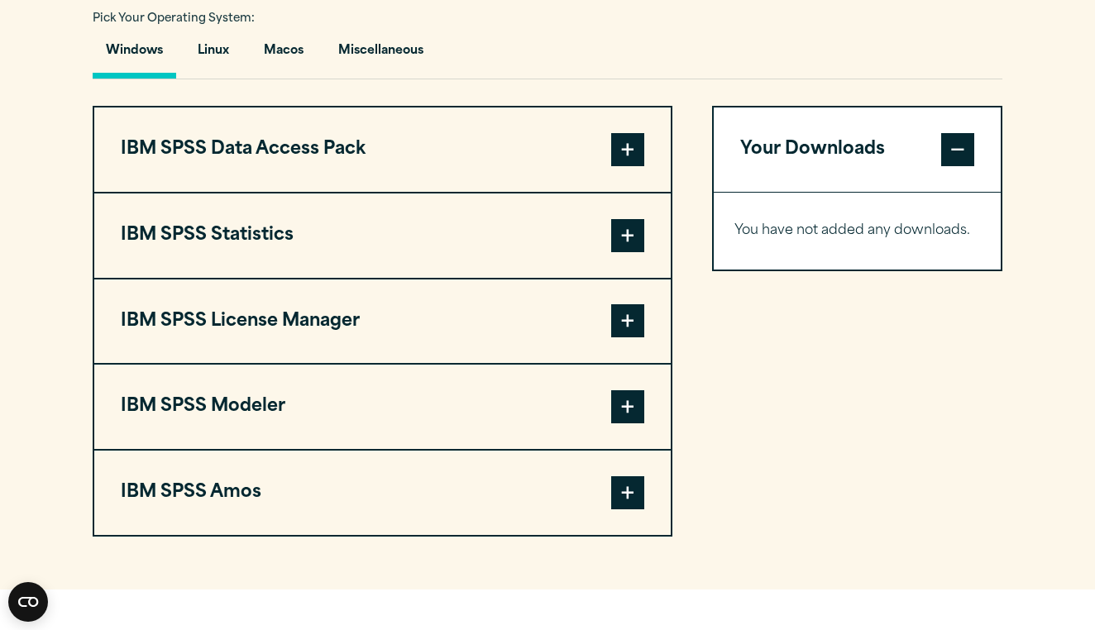
scroll to position [1222, 0]
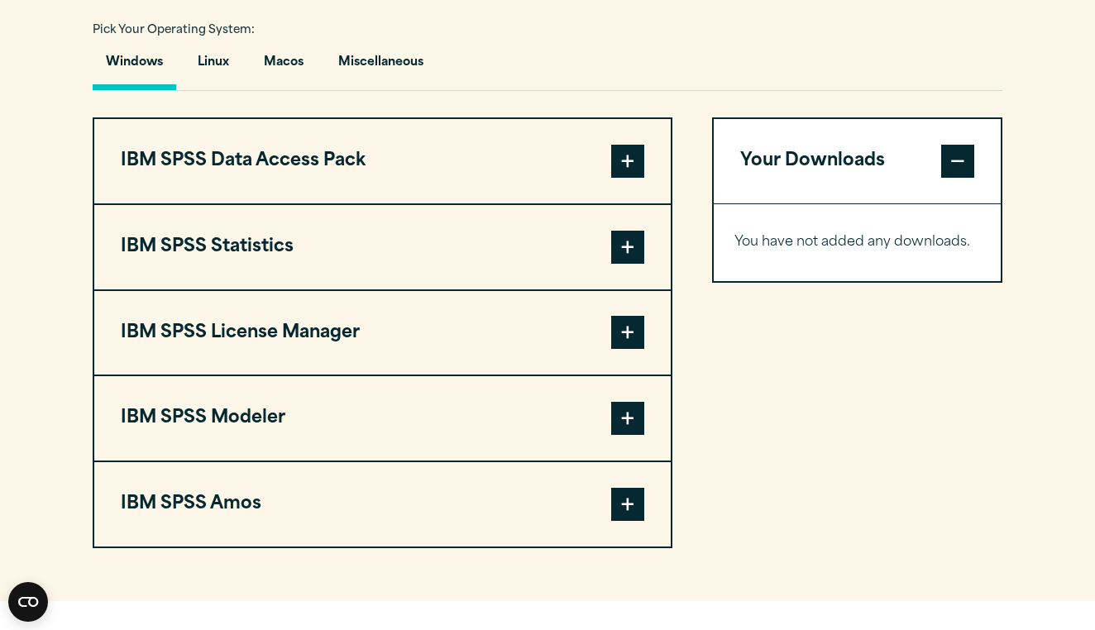
click at [621, 247] on span at bounding box center [627, 247] width 33 height 33
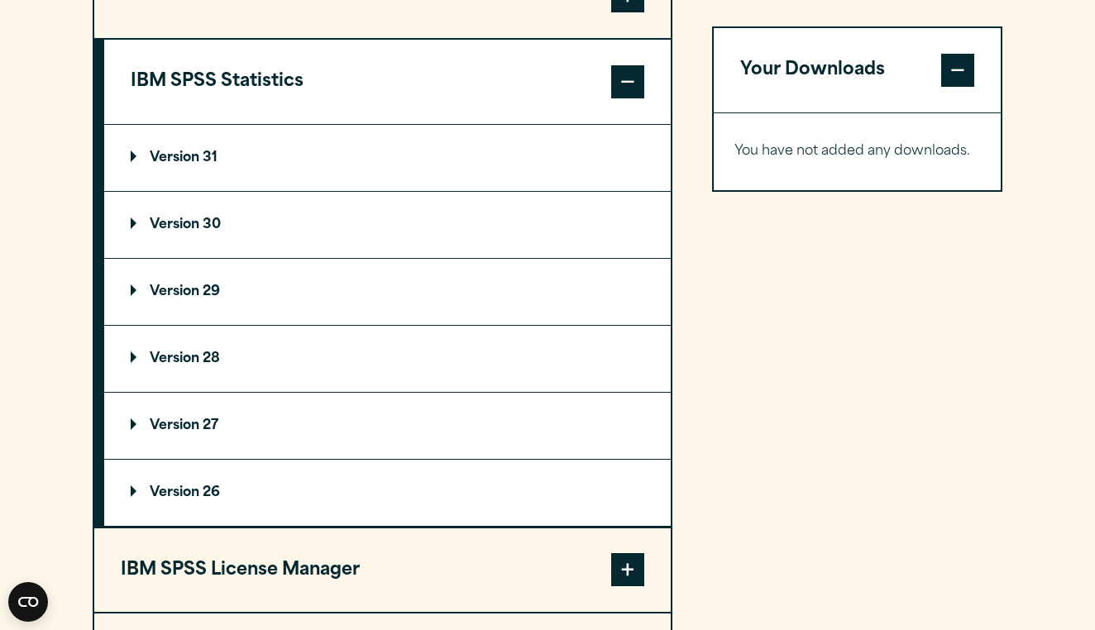
scroll to position [1399, 0]
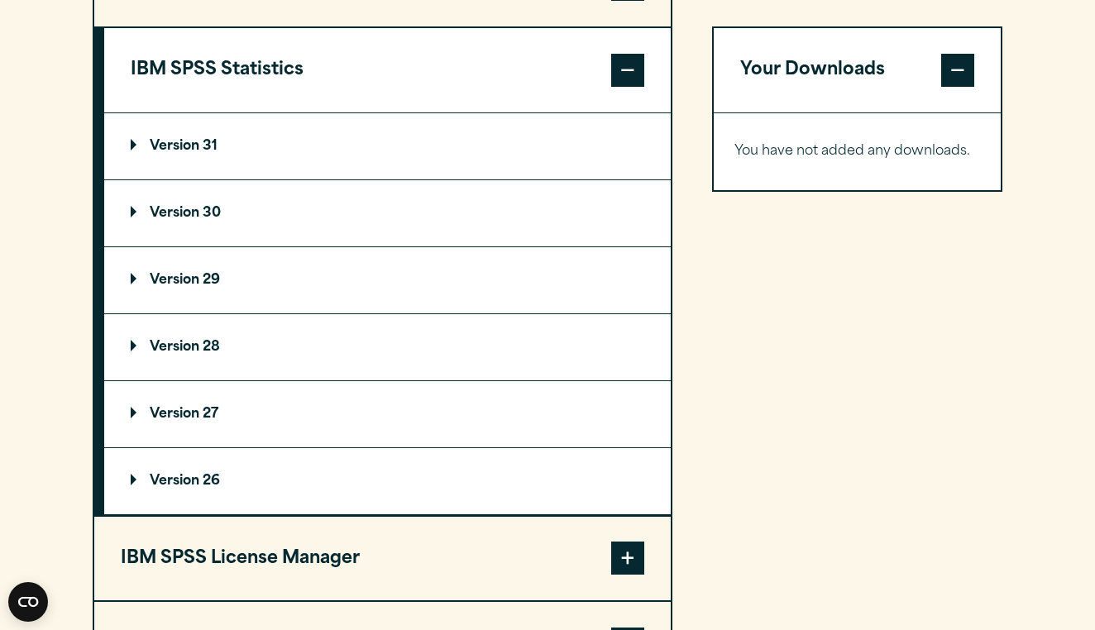
click at [150, 287] on p "Version 29" at bounding box center [175, 280] width 89 height 13
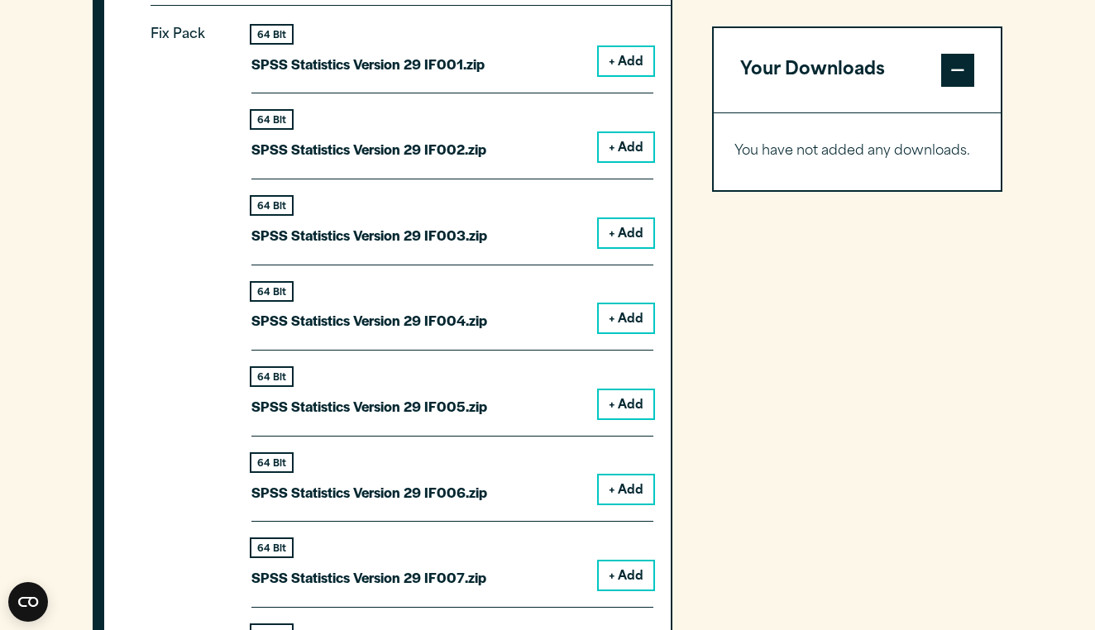
scroll to position [1944, 0]
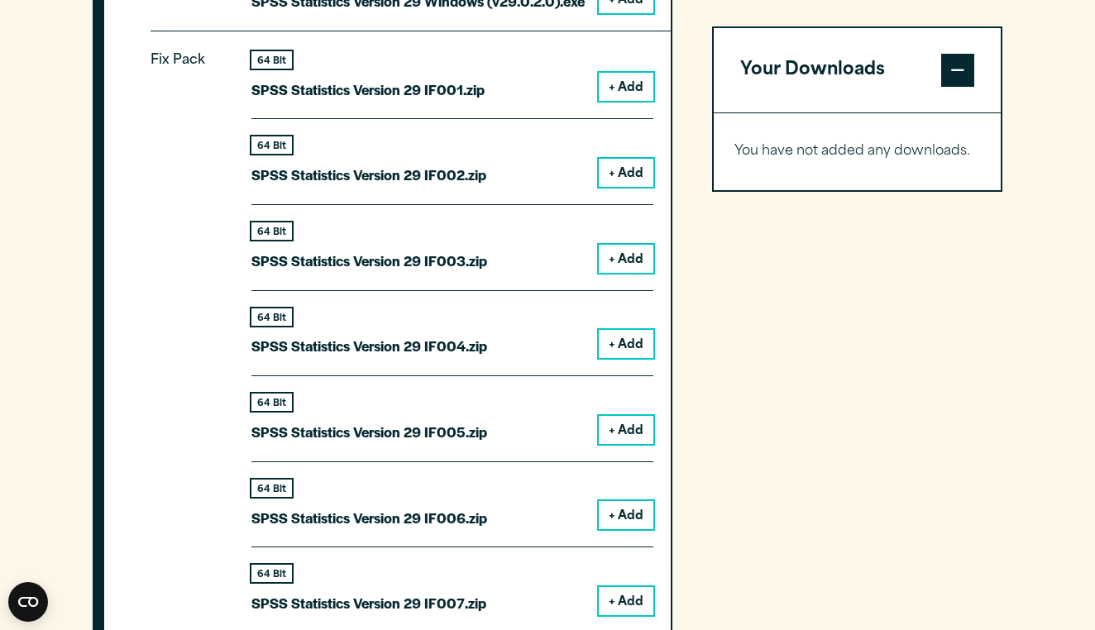
click at [695, 74] on div "IBM SPSS Data Access Pack Version 8 Plugin 32 & 64 Bit Data Access Pack 8.0.zip…" at bounding box center [547, 458] width 909 height 2125
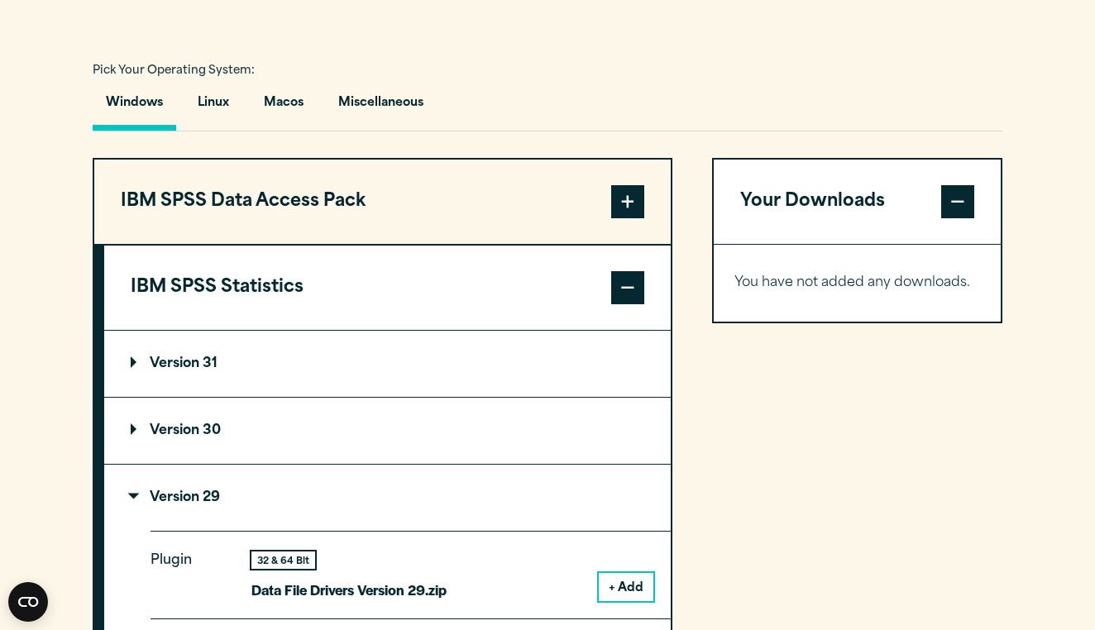
scroll to position [1177, 0]
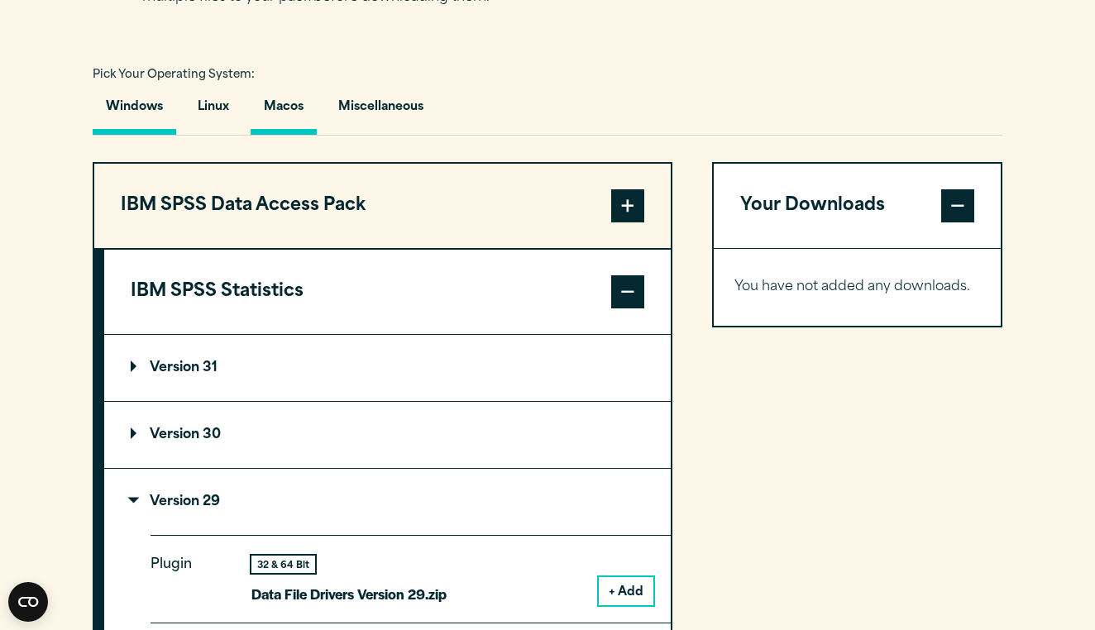
click at [296, 92] on button "Macos" at bounding box center [283, 111] width 66 height 47
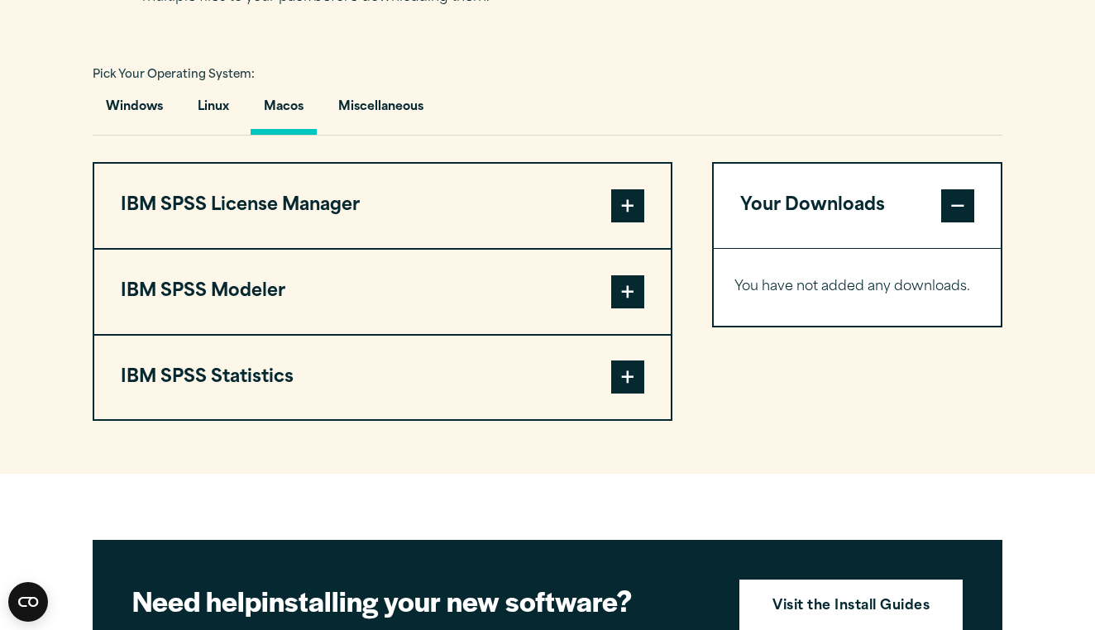
click at [434, 347] on button "IBM SPSS Statistics" at bounding box center [382, 378] width 576 height 84
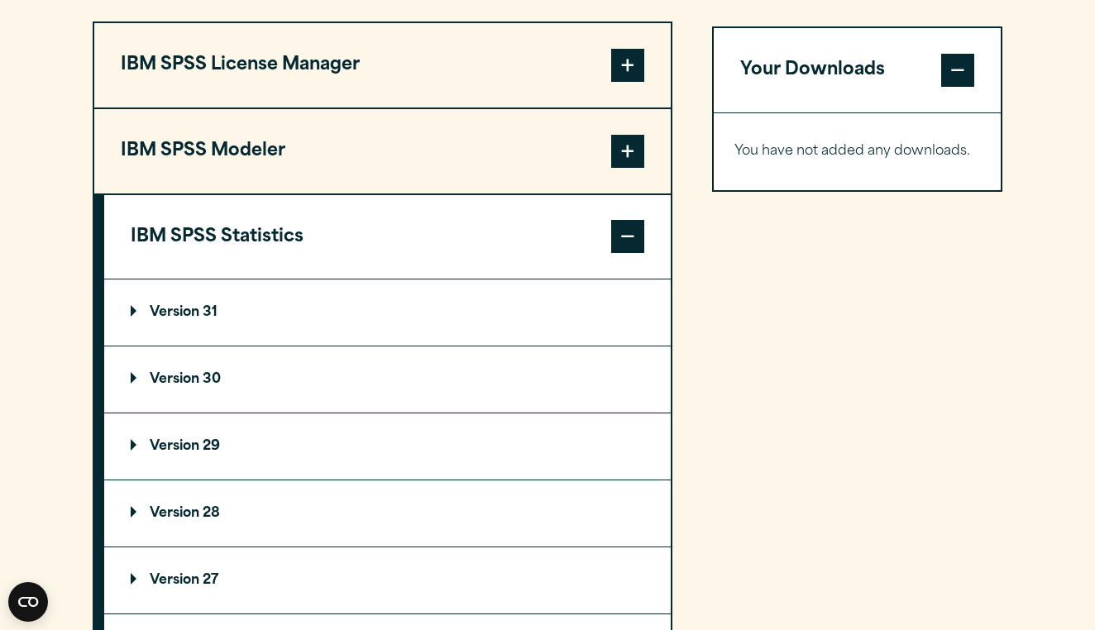
scroll to position [1319, 0]
click at [152, 465] on summary "Version 29" at bounding box center [387, 446] width 566 height 66
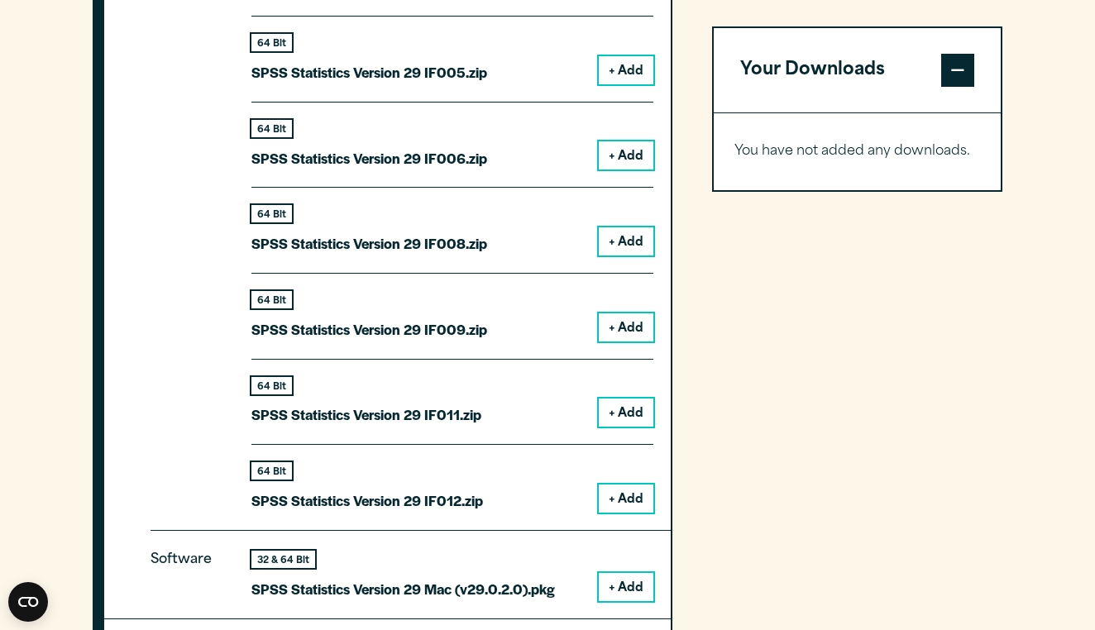
scroll to position [2072, 0]
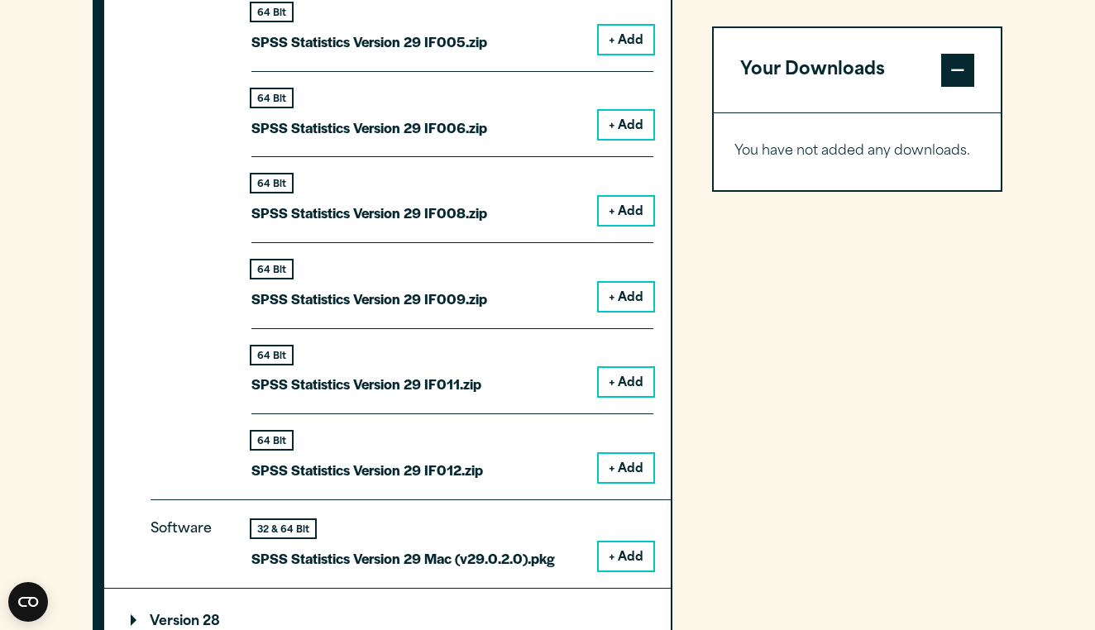
click at [621, 546] on button "+ Add" at bounding box center [626, 556] width 55 height 28
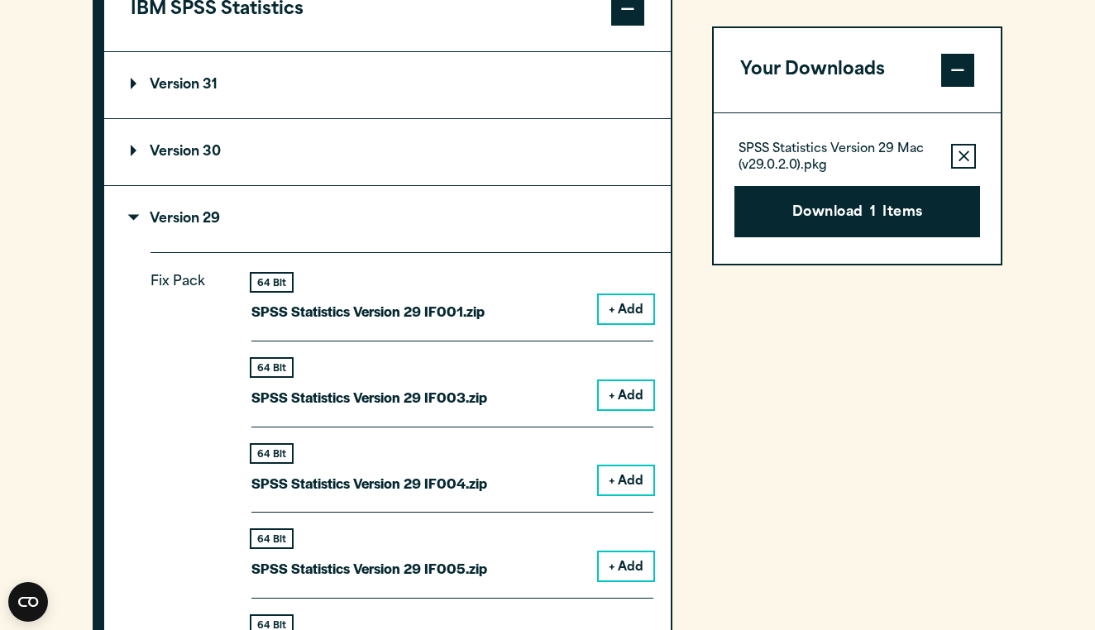
scroll to position [1558, 0]
